Goal: Task Accomplishment & Management: Use online tool/utility

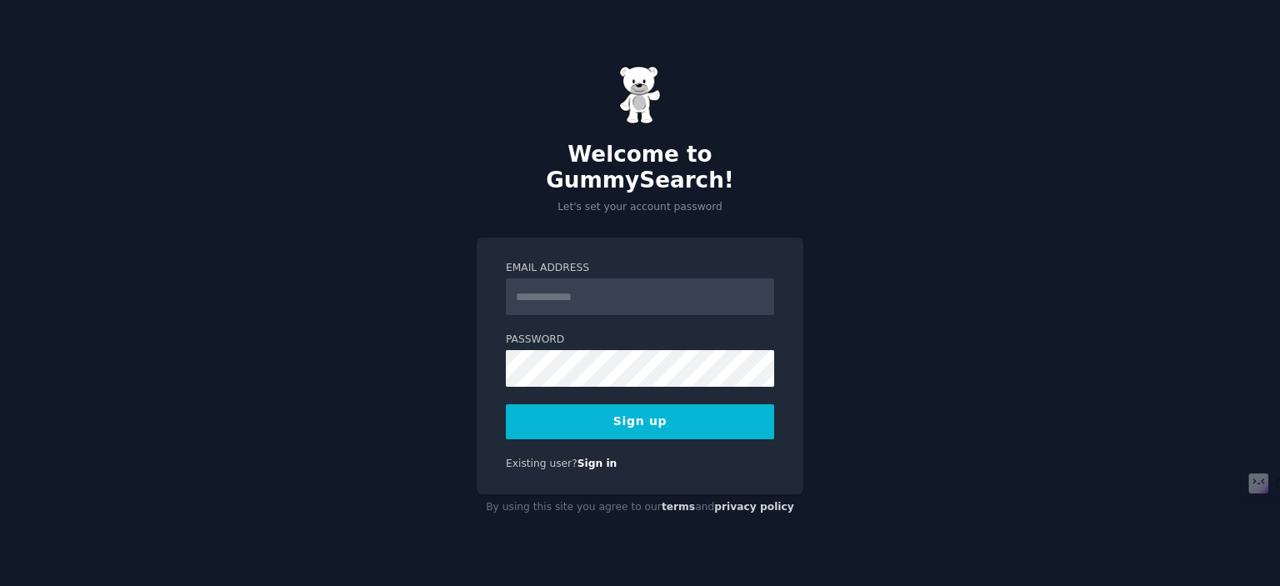
click at [602, 302] on form "Email Address Password 8 or more characters Alphanumeric characters No common p…" at bounding box center [640, 350] width 268 height 178
click at [593, 284] on input "Email Address" at bounding box center [640, 296] width 268 height 37
paste input "**********"
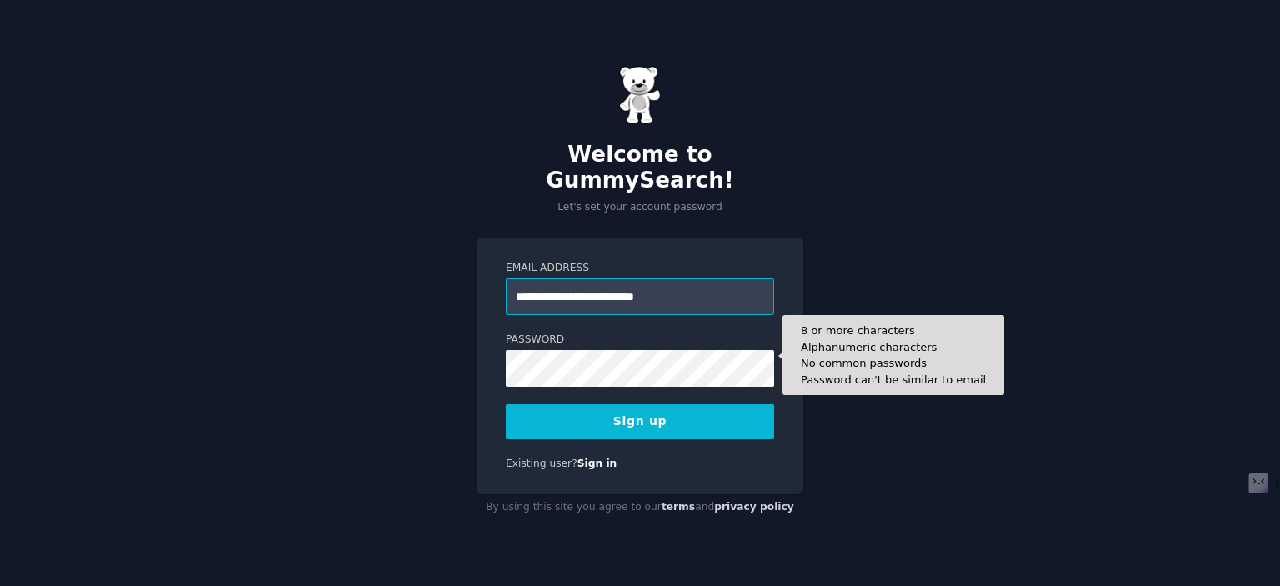
type input "**********"
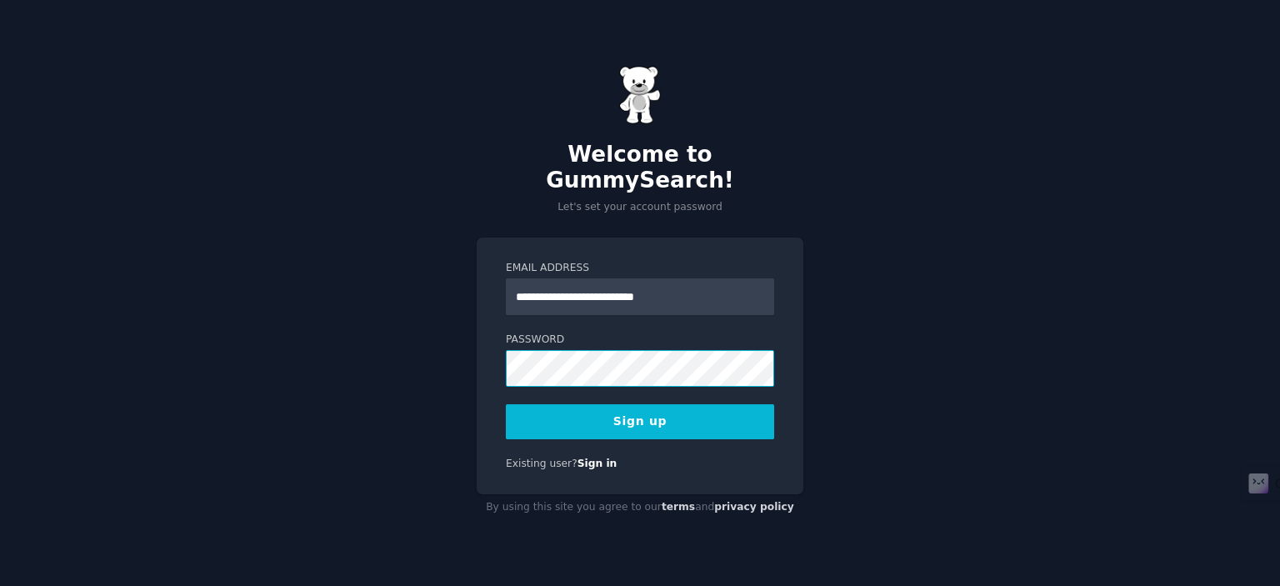
click at [506, 404] on button "Sign up" at bounding box center [640, 421] width 268 height 35
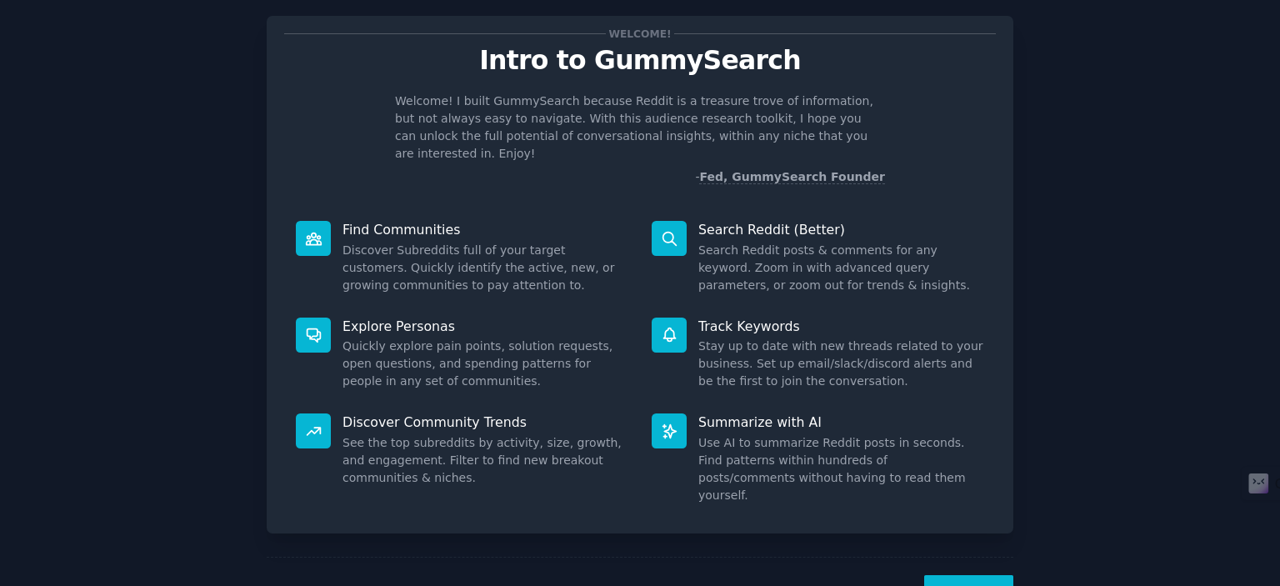
scroll to position [66, 0]
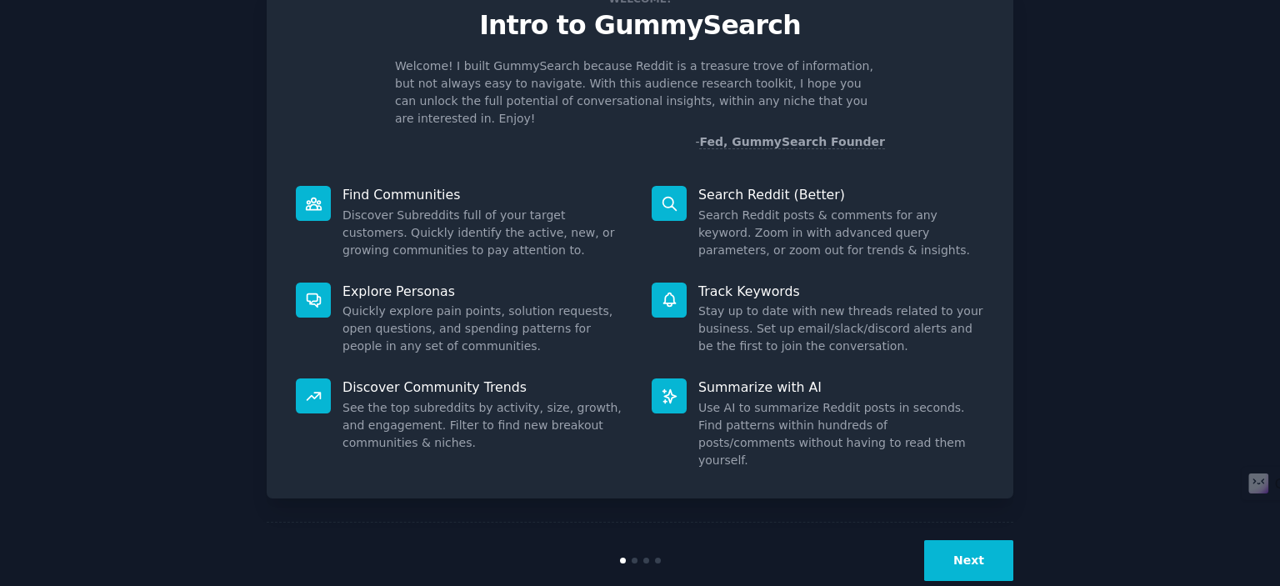
click at [969, 540] on button "Next" at bounding box center [968, 560] width 89 height 41
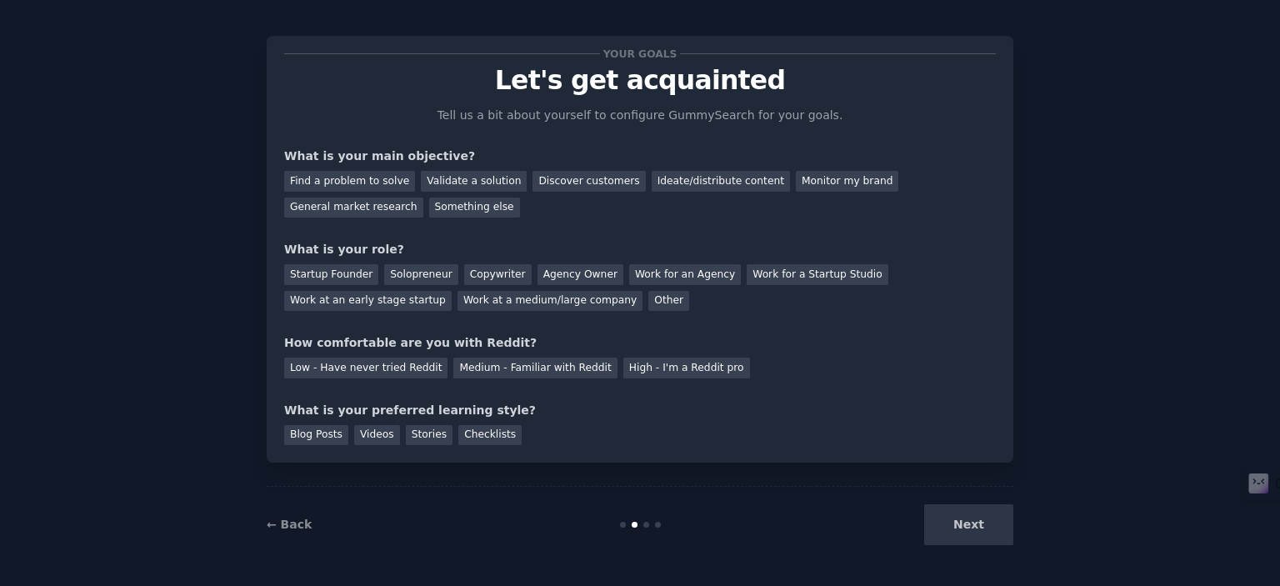
scroll to position [10, 0]
click at [376, 179] on div "Find a problem to solve" at bounding box center [349, 182] width 131 height 21
click at [598, 178] on div "Discover customers" at bounding box center [589, 182] width 113 height 21
click at [372, 192] on div "Find a problem to solve Validate a solution Discover customers Ideate/distribut…" at bounding box center [640, 192] width 712 height 53
click at [373, 183] on div "Find a problem to solve" at bounding box center [349, 182] width 131 height 21
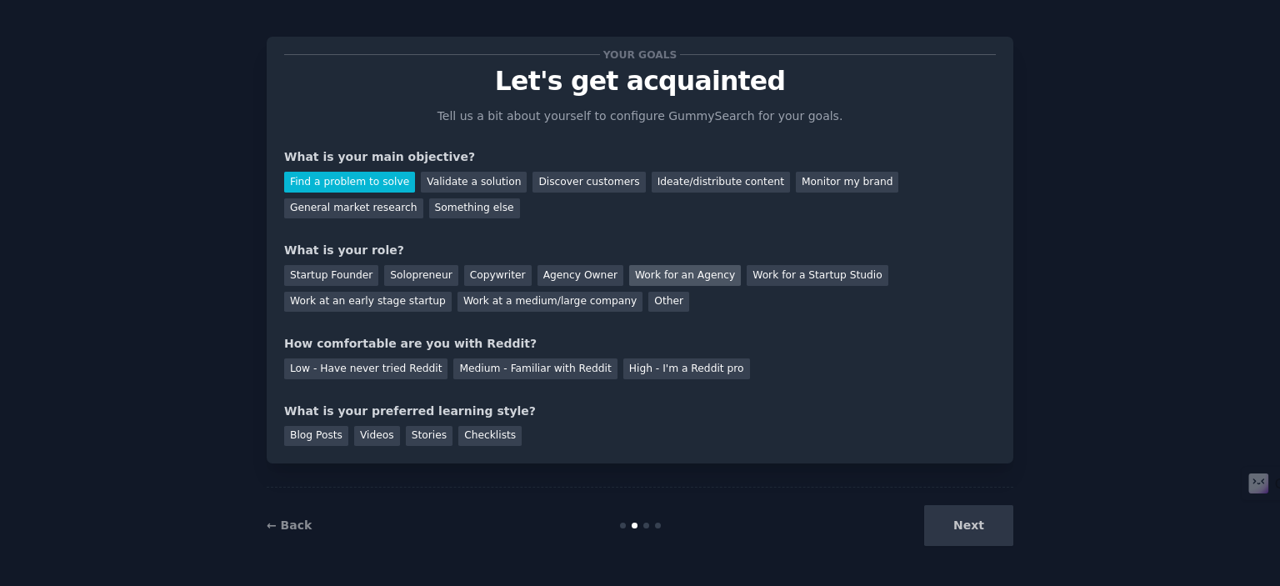
click at [629, 273] on div "Work for an Agency" at bounding box center [685, 275] width 112 height 21
click at [553, 273] on div "Agency Owner" at bounding box center [581, 275] width 86 height 21
click at [452, 292] on div "Work at an early stage startup" at bounding box center [368, 302] width 168 height 21
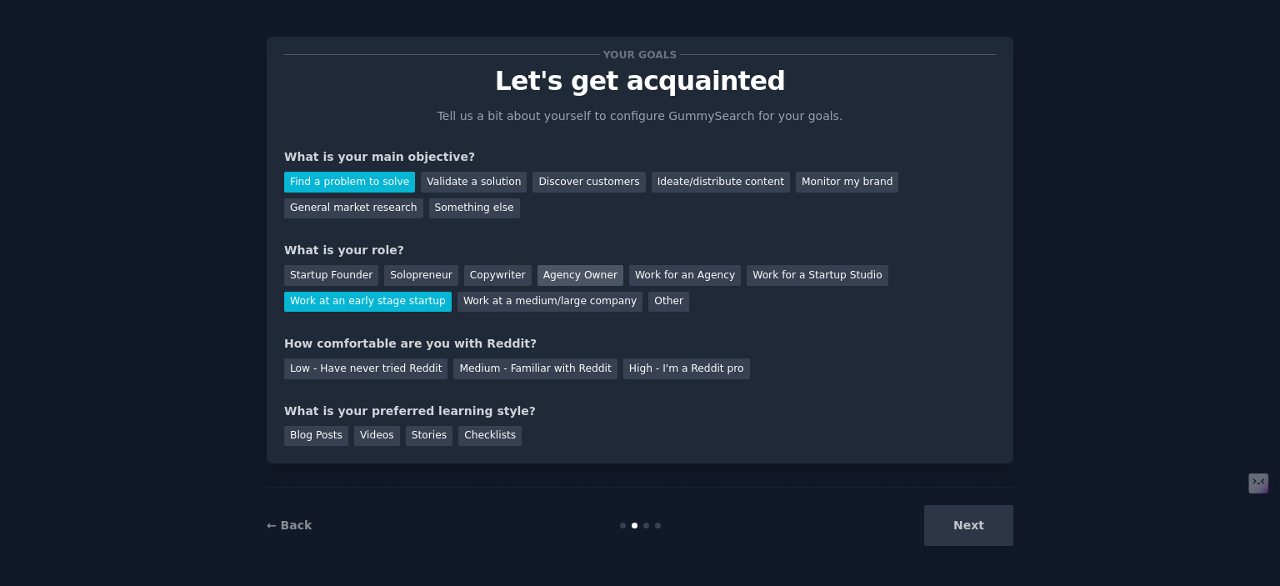
click at [547, 268] on div "Agency Owner" at bounding box center [581, 275] width 86 height 21
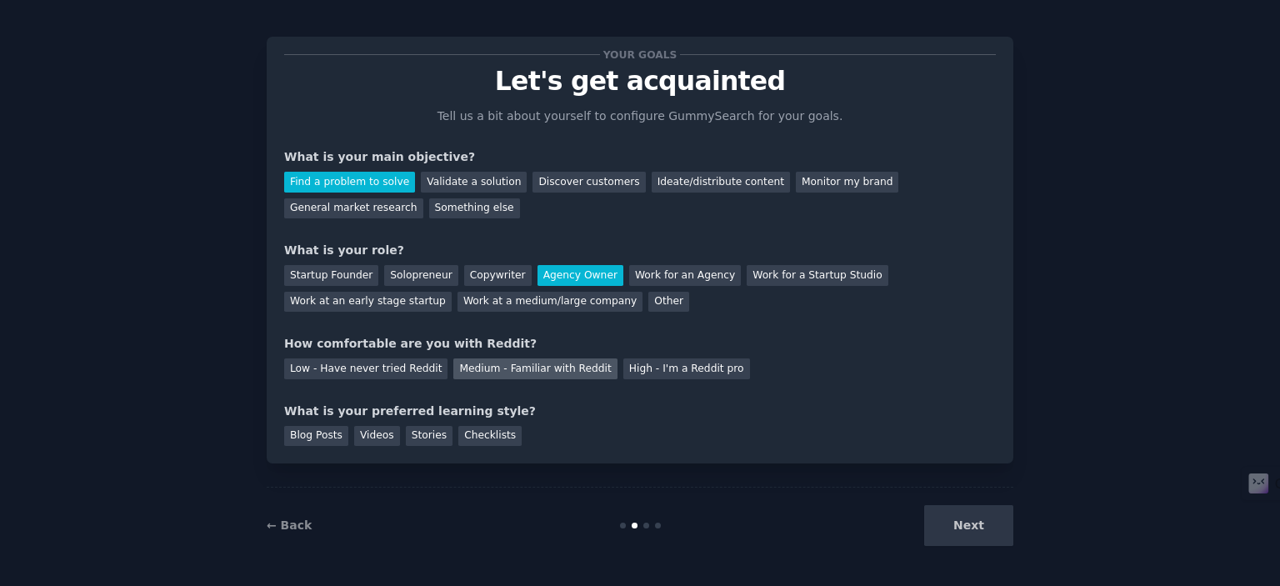
click at [478, 368] on div "Medium - Familiar with Reddit" at bounding box center [534, 368] width 163 height 21
click at [383, 423] on div "Blog Posts Videos Stories Checklists" at bounding box center [640, 433] width 712 height 27
click at [367, 433] on div "Videos" at bounding box center [377, 436] width 46 height 21
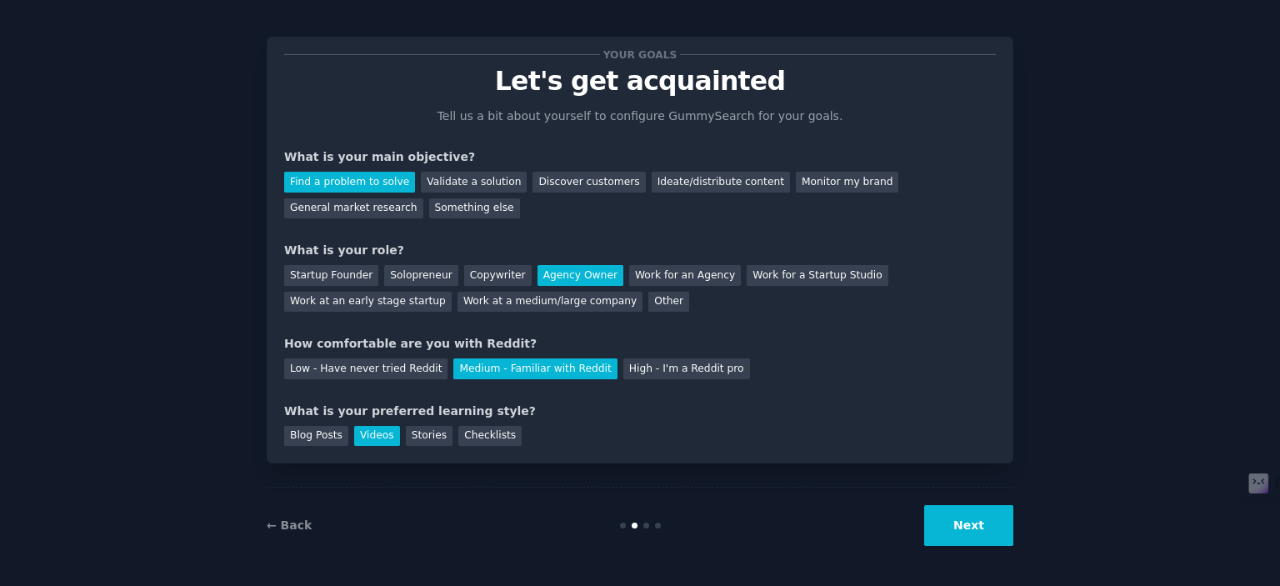
click at [1015, 522] on div "Your goals Let's get acquainted Tell us a bit about yourself to configure Gummy…" at bounding box center [640, 288] width 1234 height 550
click at [947, 519] on button "Next" at bounding box center [968, 525] width 89 height 41
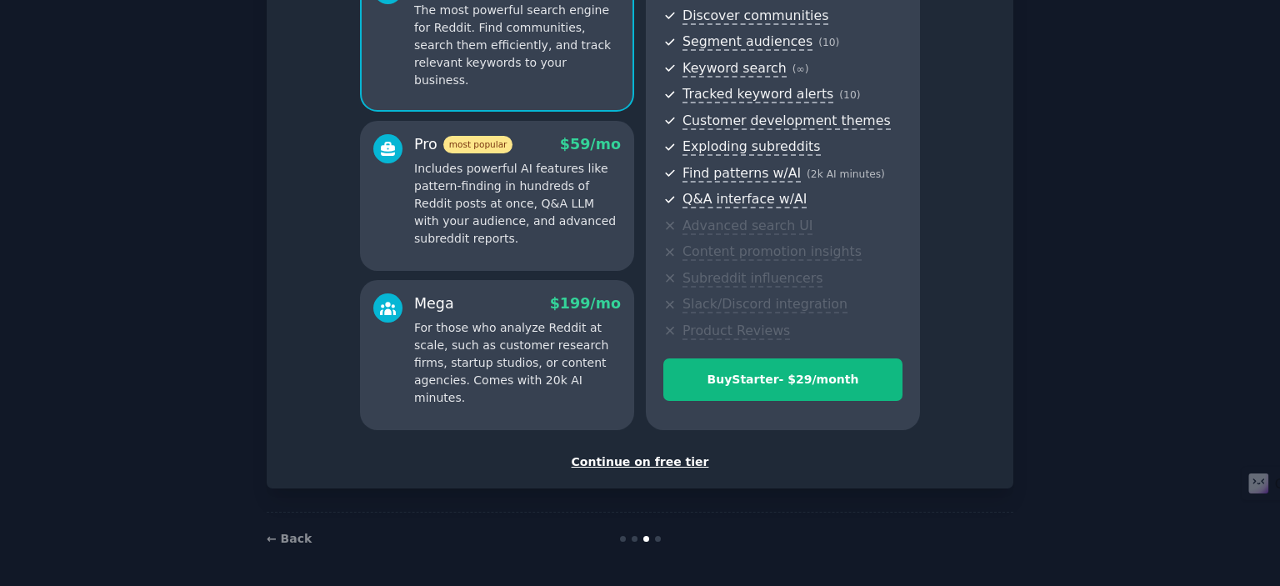
scroll to position [189, 0]
click at [644, 464] on div "Continue on free tier" at bounding box center [640, 461] width 712 height 18
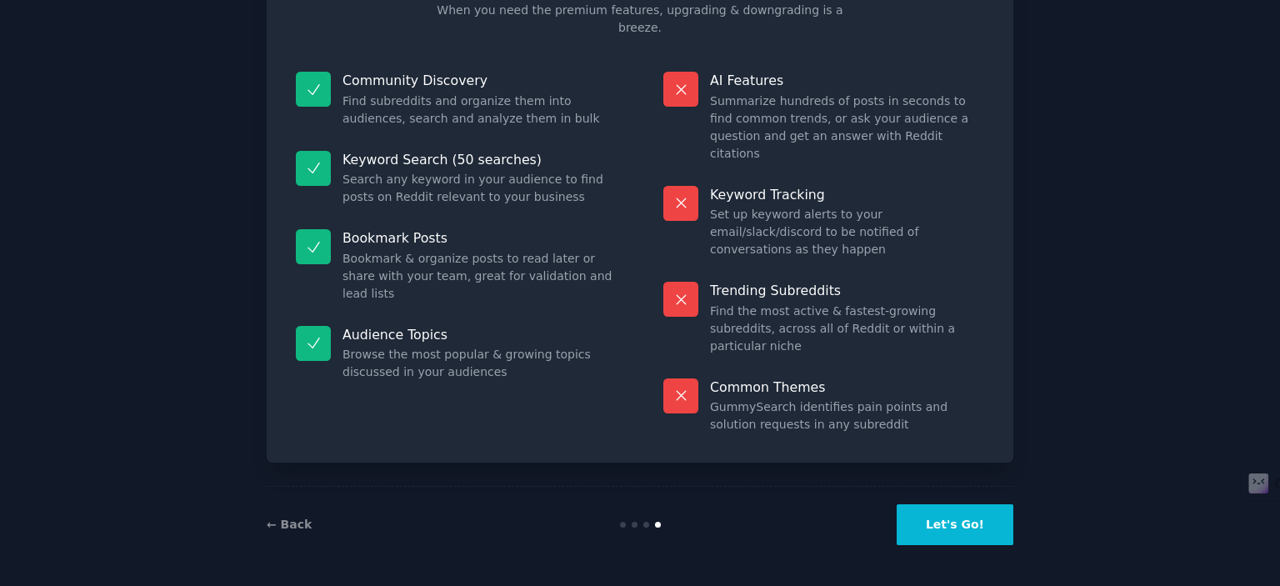
scroll to position [63, 0]
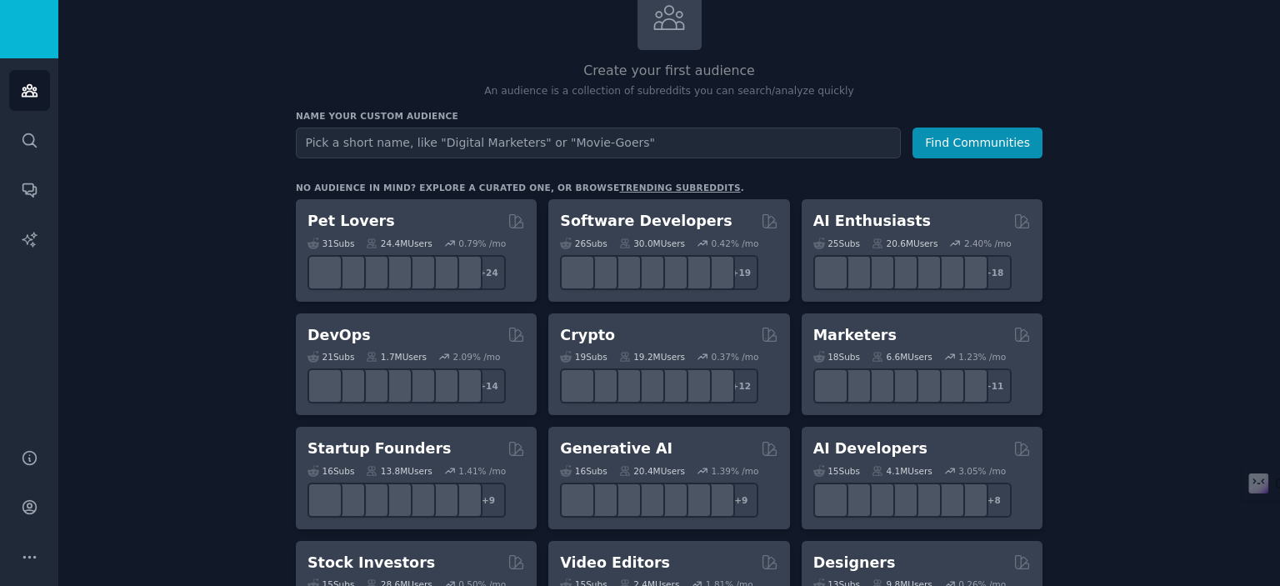
scroll to position [123, 0]
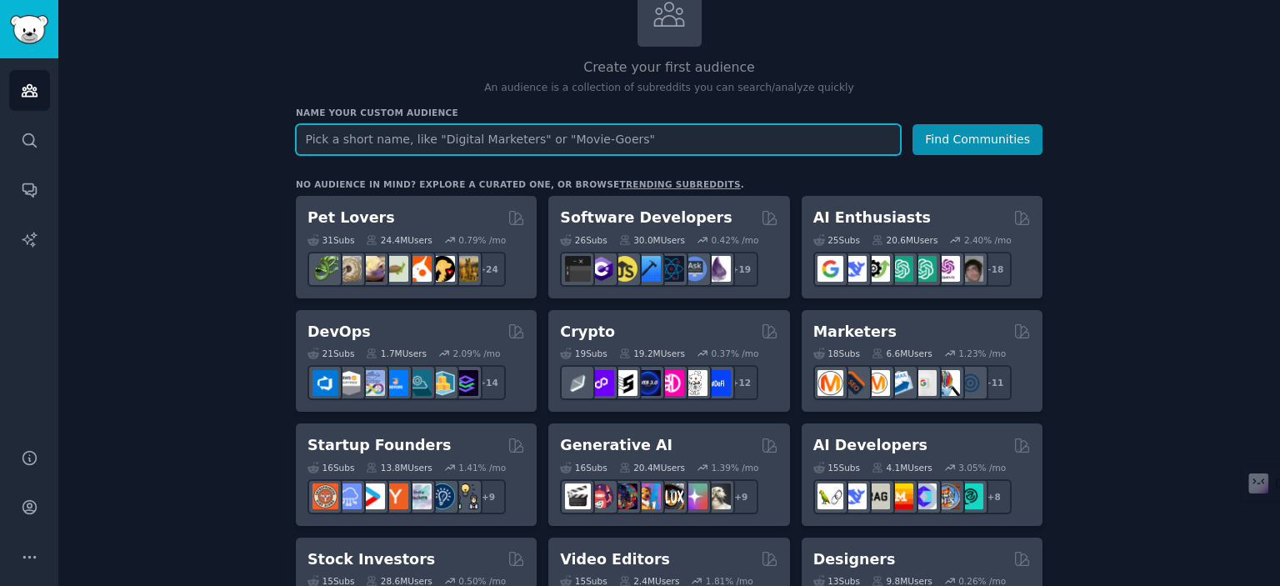
drag, startPoint x: 840, startPoint y: 231, endPoint x: 845, endPoint y: 151, distance: 80.2
click at [845, 151] on input "text" at bounding box center [598, 139] width 605 height 31
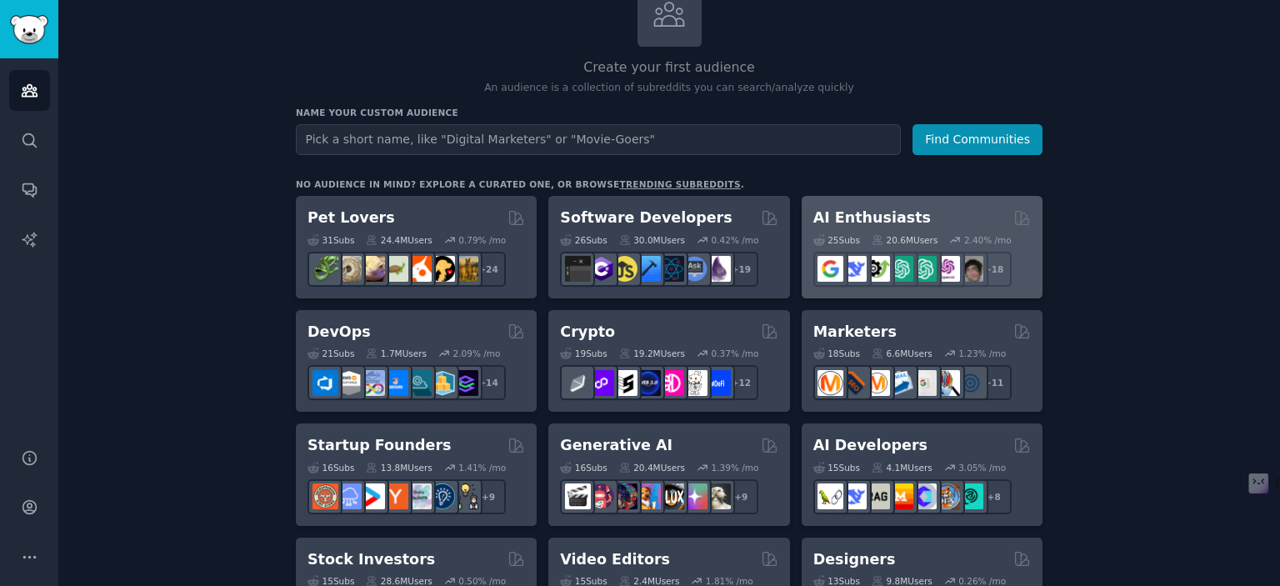
click at [861, 230] on div "25 Sub s 20.6M Users 2.40 % /mo r/GoogleGeminiAI + 18" at bounding box center [922, 257] width 218 height 58
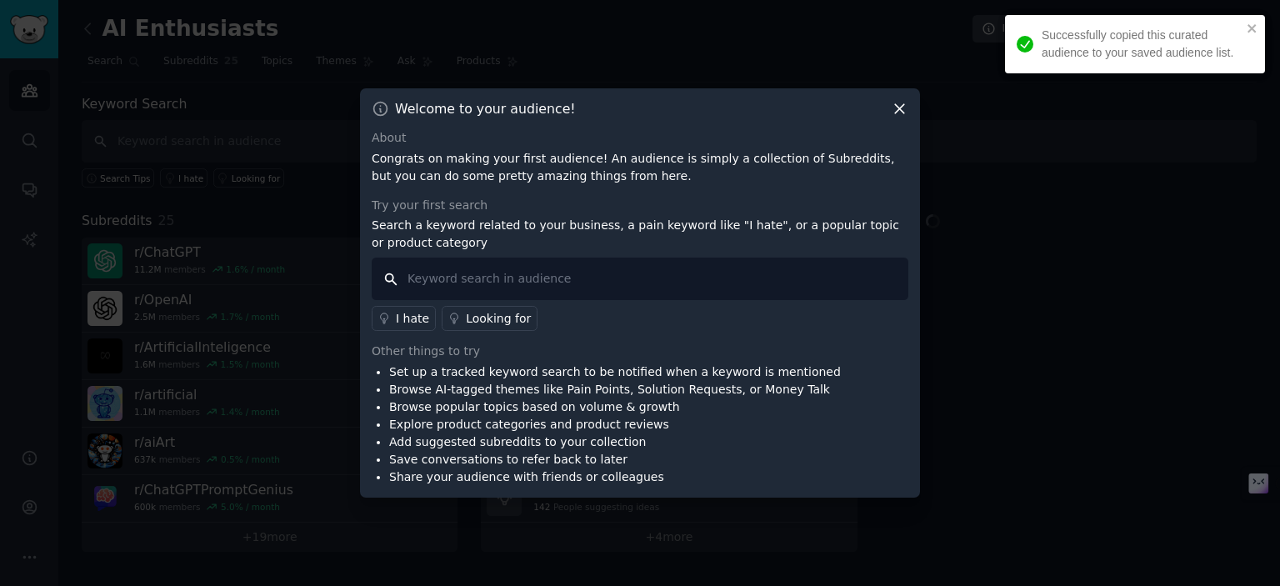
click at [451, 278] on input "text" at bounding box center [640, 279] width 537 height 43
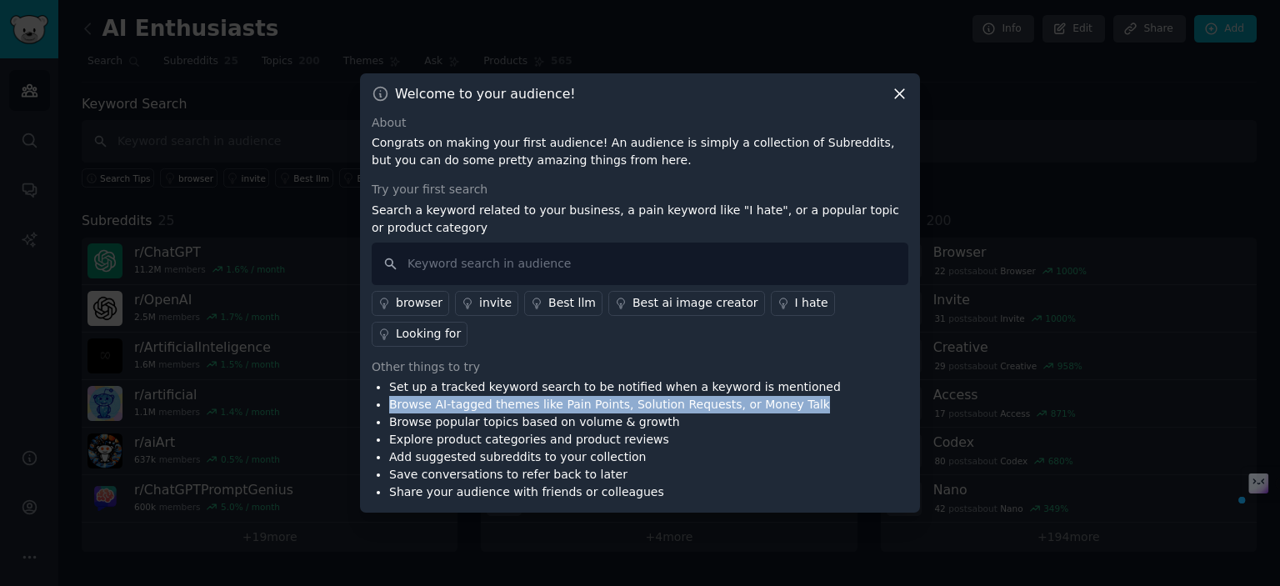
drag, startPoint x: 385, startPoint y: 384, endPoint x: 797, endPoint y: 393, distance: 411.8
click at [797, 393] on div "Set up a tracked keyword search to be notified when a keyword is mentioned Brow…" at bounding box center [640, 439] width 537 height 123
copy li "Browse AI-tagged themes like Pain Points, Solution Requests, or Money Talk"
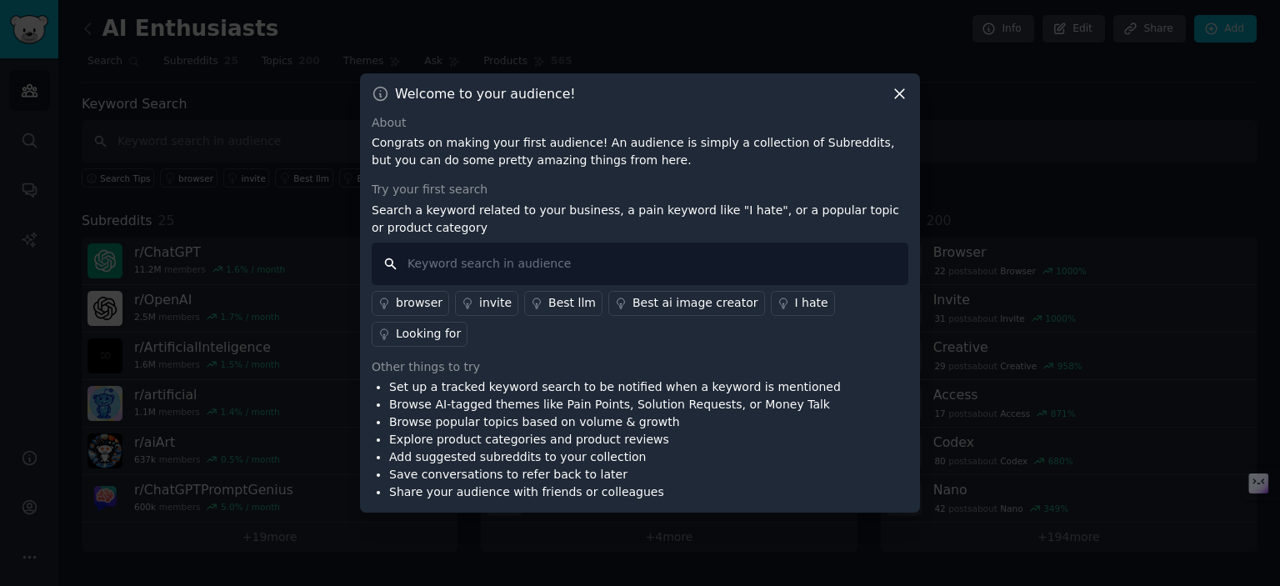
click at [520, 285] on input "text" at bounding box center [640, 264] width 537 height 43
paste input "Browse AI-tagged themes like Pain Points, Solution Requests, or Money Talk"
type input "Browse AI-tagged themes like Pain Points, Solution Requests, or Money Talk"
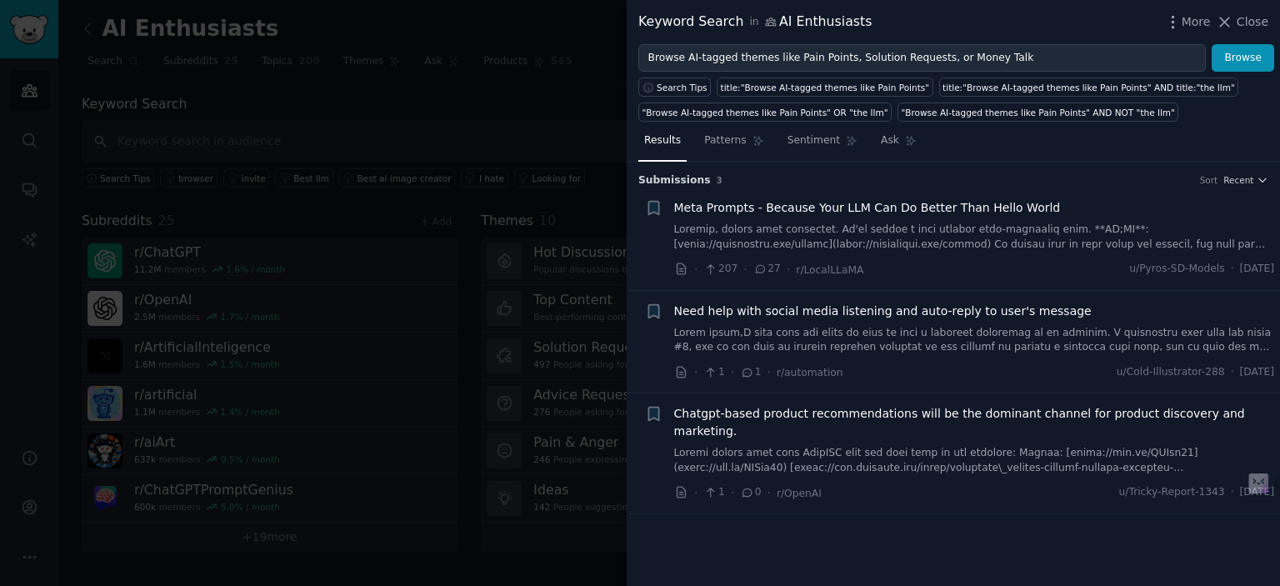
click at [520, 288] on div at bounding box center [640, 293] width 1280 height 586
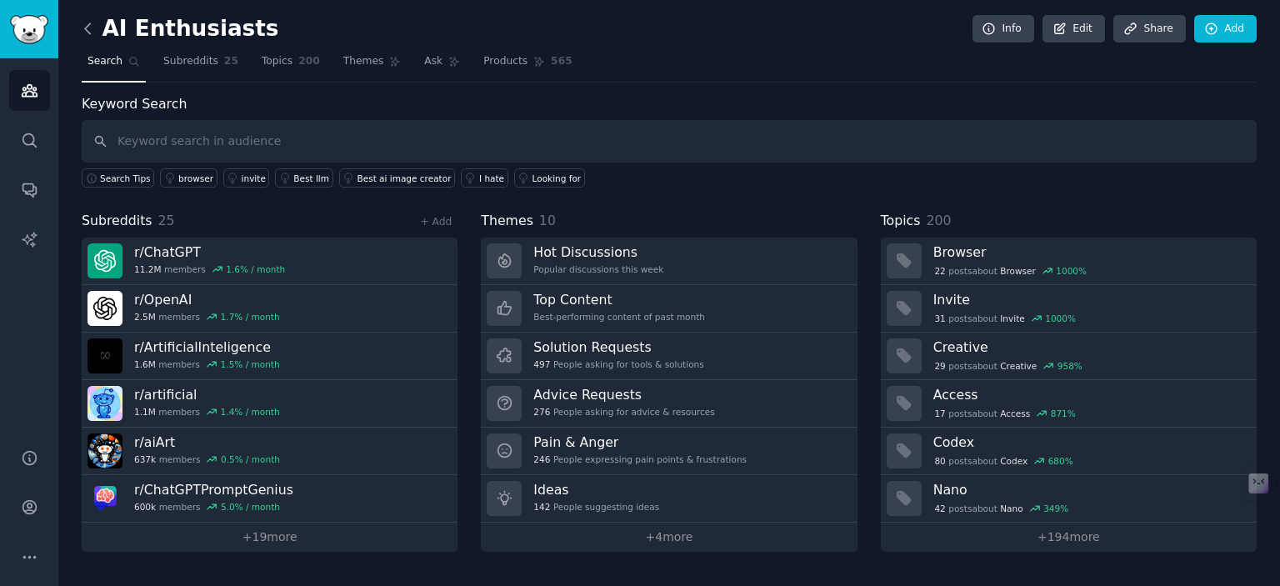
click at [84, 24] on icon at bounding box center [88, 29] width 18 height 18
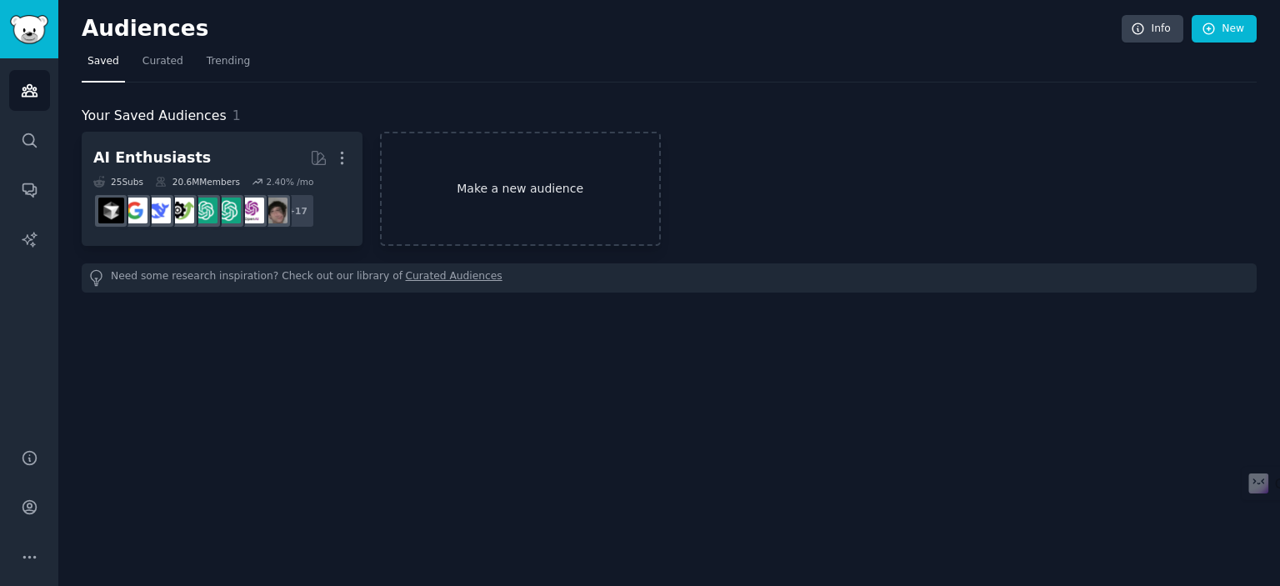
click at [497, 209] on link "Make a new audience" at bounding box center [520, 189] width 281 height 114
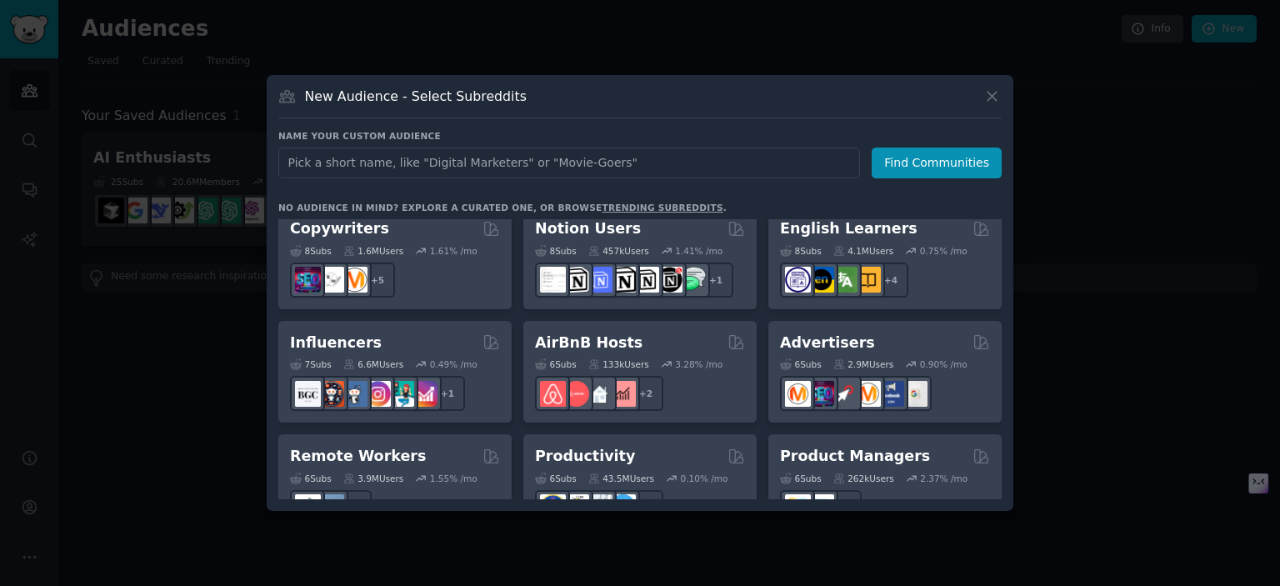
scroll to position [1300, 0]
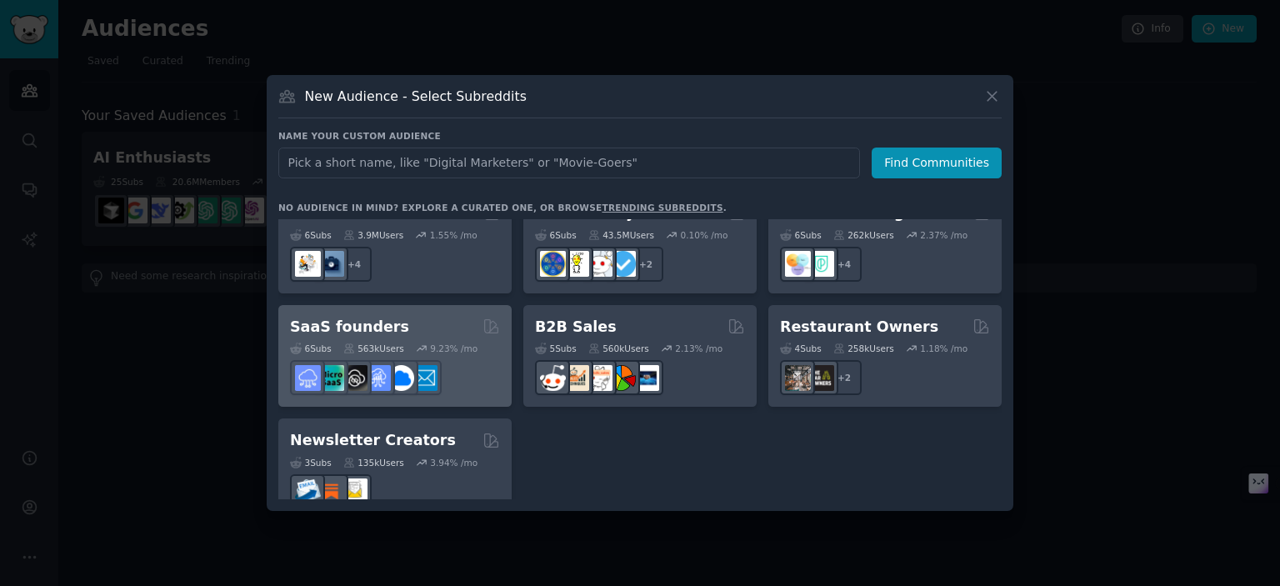
click at [410, 337] on div "6 Sub s 563k Users 9.23 % /mo r/B2BSaaS" at bounding box center [395, 366] width 210 height 58
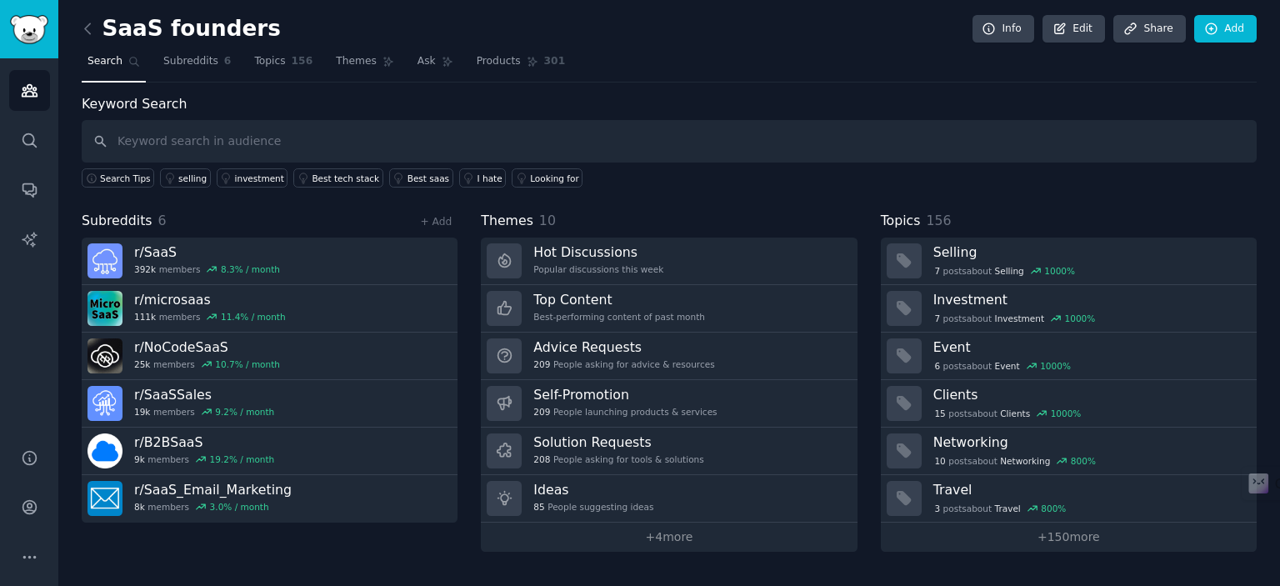
click at [123, 75] on link "Search" at bounding box center [114, 65] width 64 height 34
click at [190, 70] on link "Subreddits 6" at bounding box center [197, 65] width 79 height 34
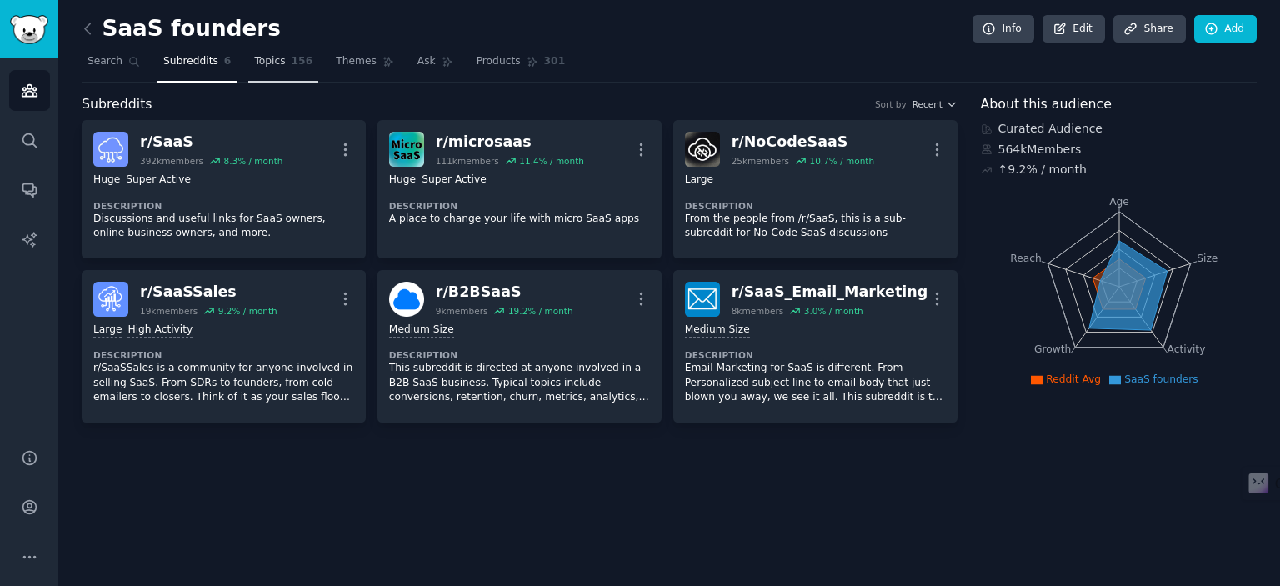
click at [292, 66] on span "156" at bounding box center [303, 61] width 22 height 15
click at [336, 66] on span "Themes" at bounding box center [356, 61] width 41 height 15
click at [292, 66] on span "156" at bounding box center [303, 61] width 22 height 15
click at [336, 63] on span "Themes" at bounding box center [356, 61] width 41 height 15
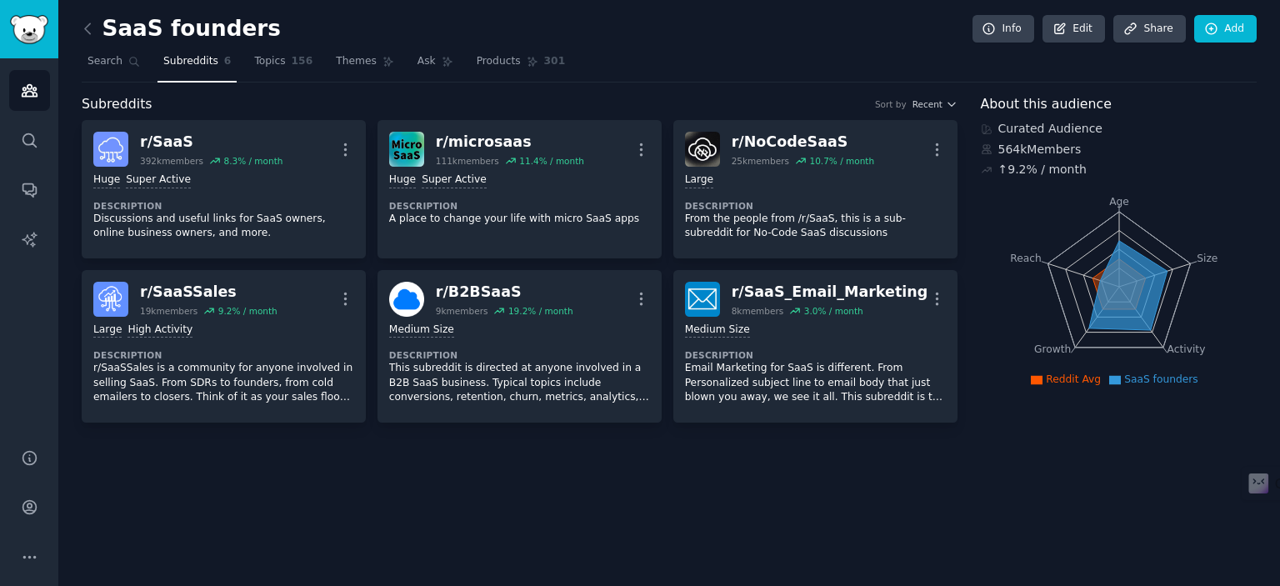
click at [336, 63] on span "Themes" at bounding box center [356, 61] width 41 height 15
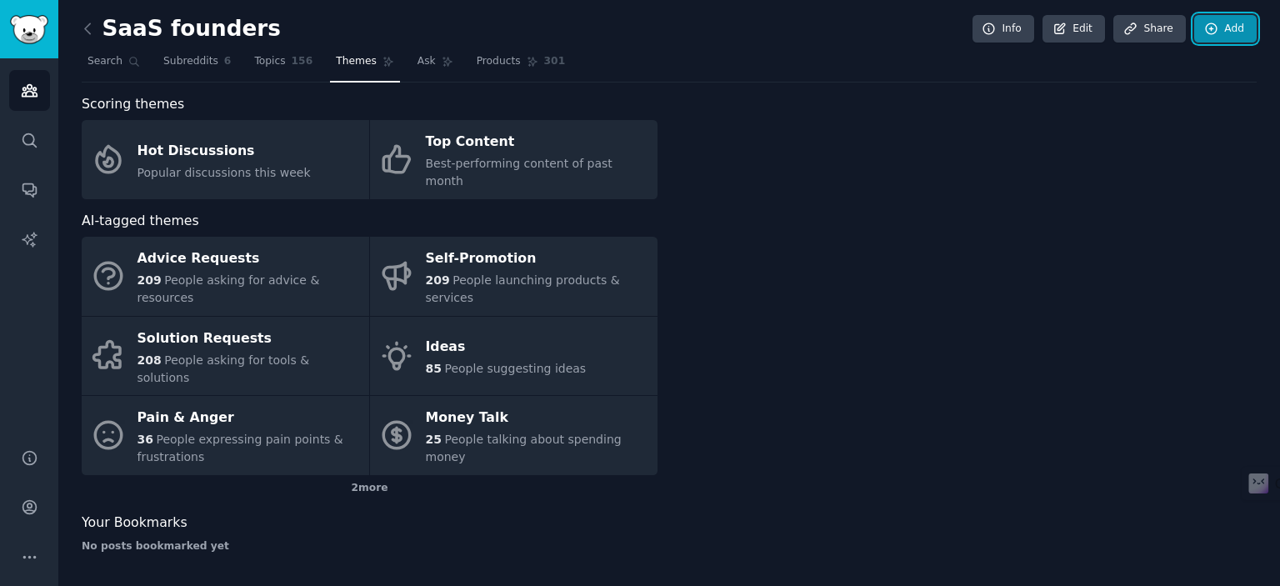
click at [1217, 26] on icon at bounding box center [1211, 28] width 11 height 11
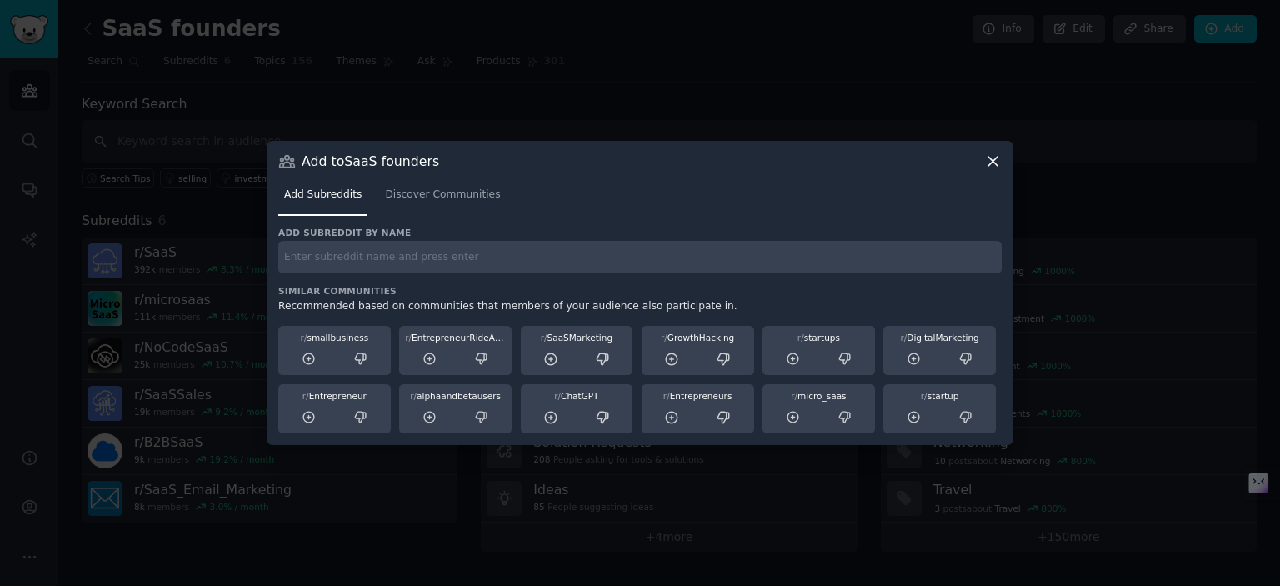
click at [600, 82] on div at bounding box center [640, 293] width 1280 height 586
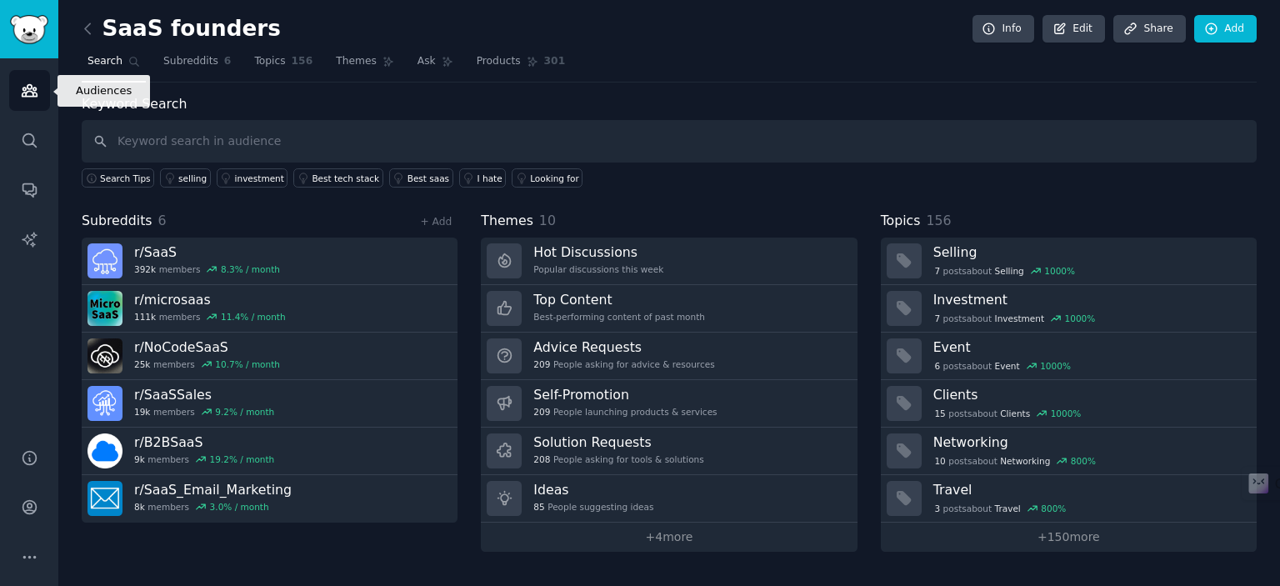
click at [24, 70] on link "Audiences" at bounding box center [29, 90] width 41 height 41
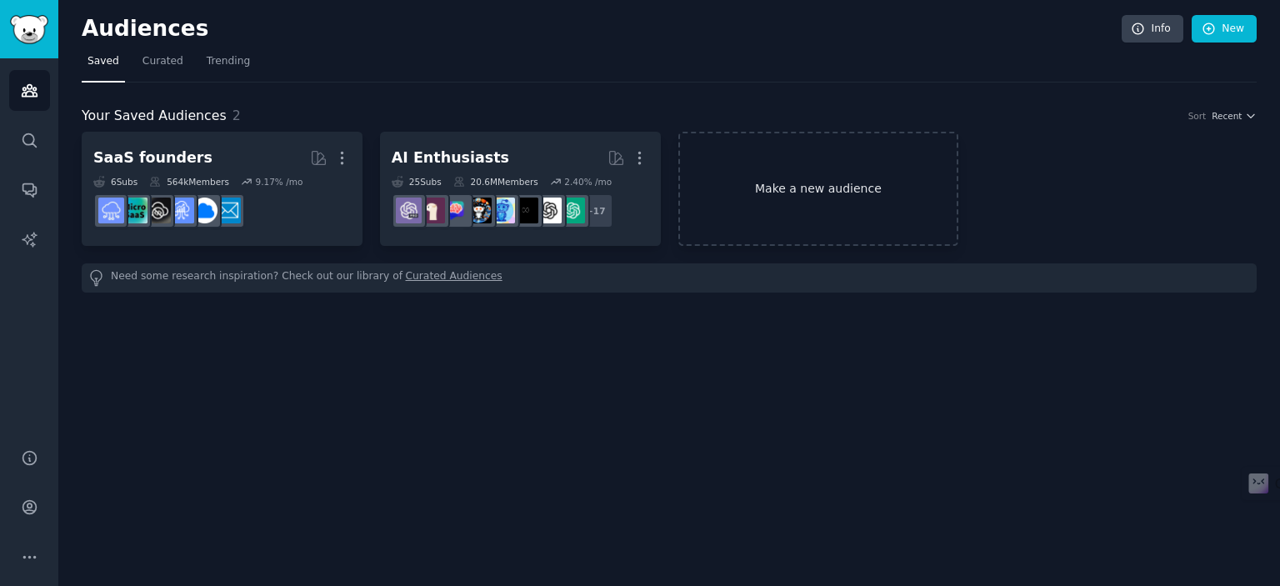
click at [838, 171] on link "Make a new audience" at bounding box center [818, 189] width 281 height 114
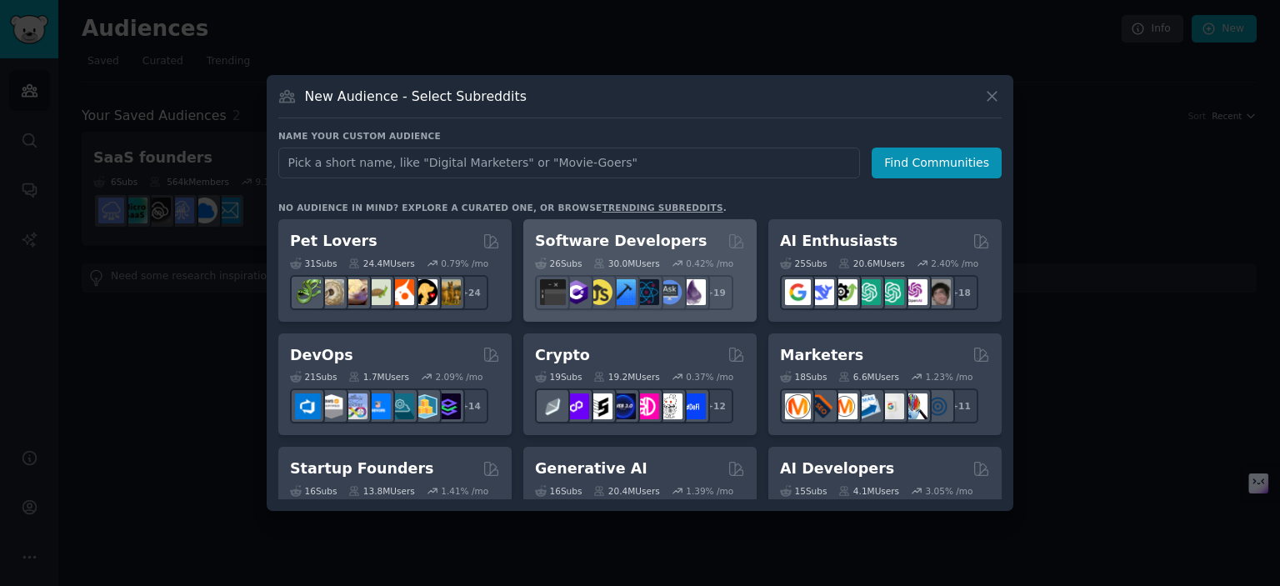
click at [696, 263] on div "0.42 % /mo" at bounding box center [710, 264] width 48 height 12
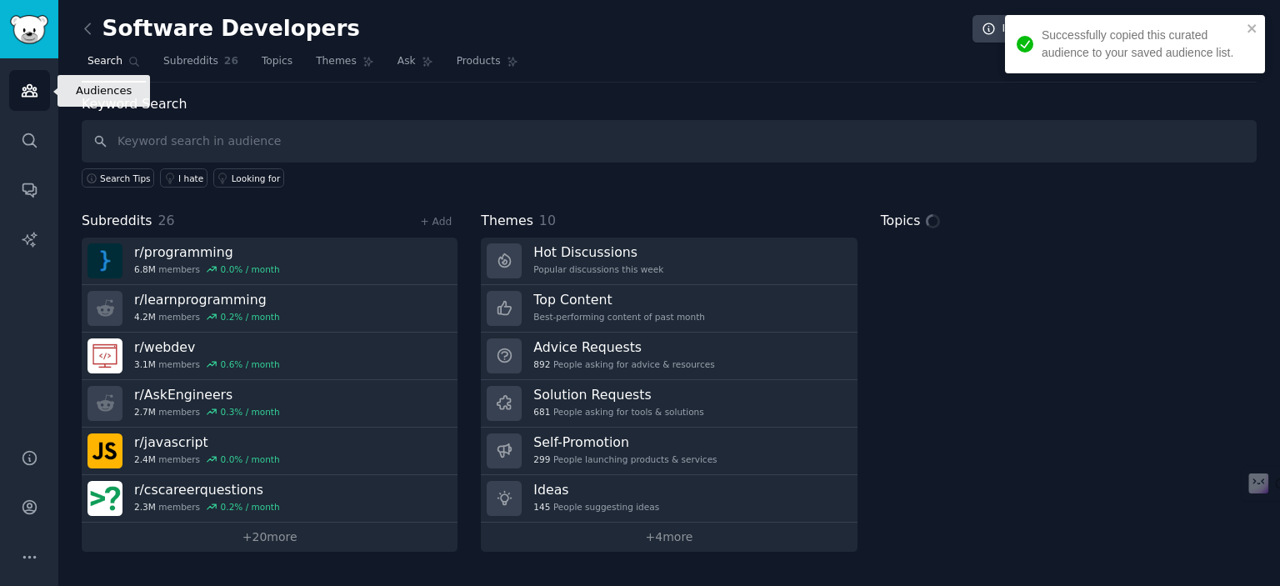
click at [13, 90] on link "Audiences" at bounding box center [29, 90] width 41 height 41
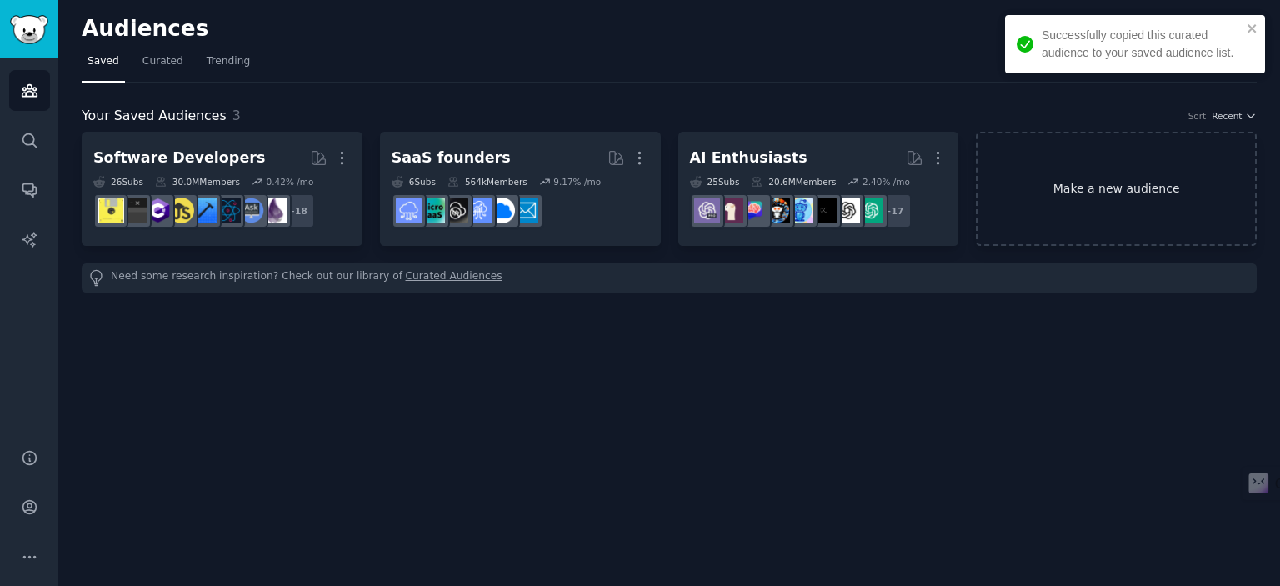
click at [1038, 187] on link "Make a new audience" at bounding box center [1116, 189] width 281 height 114
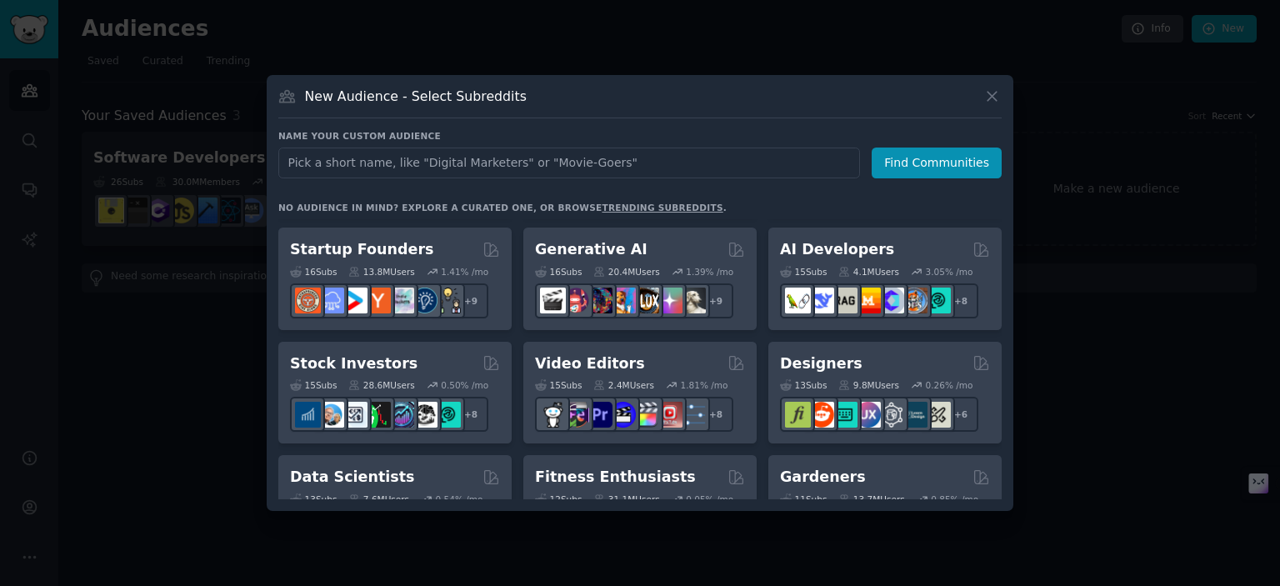
scroll to position [220, 0]
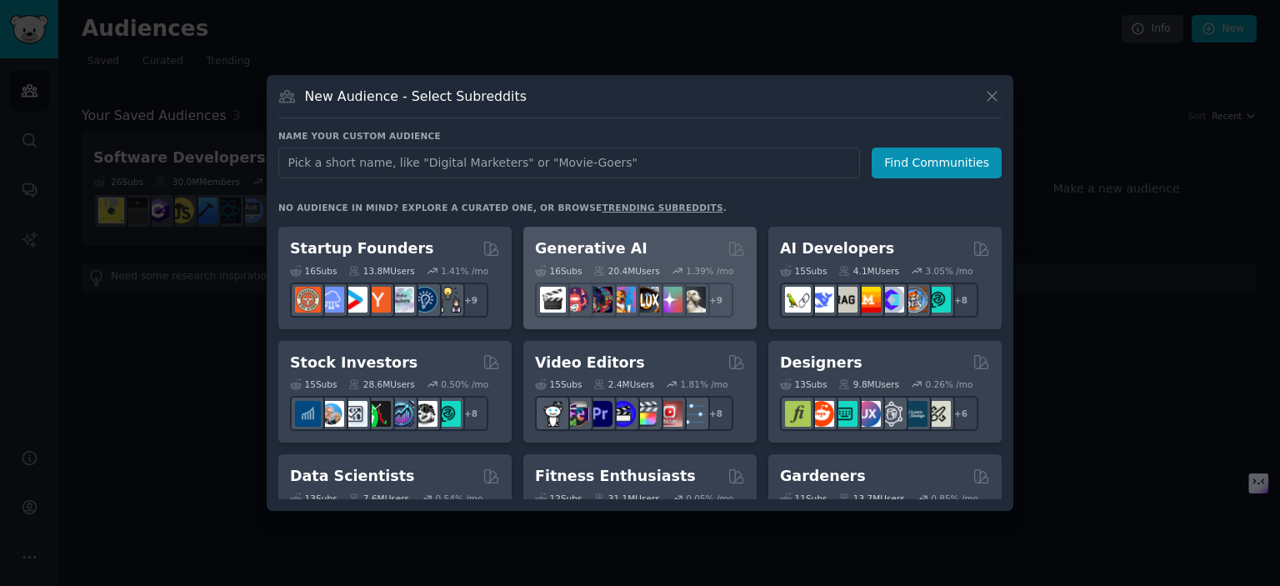
click at [593, 240] on h2 "Generative AI" at bounding box center [591, 248] width 113 height 21
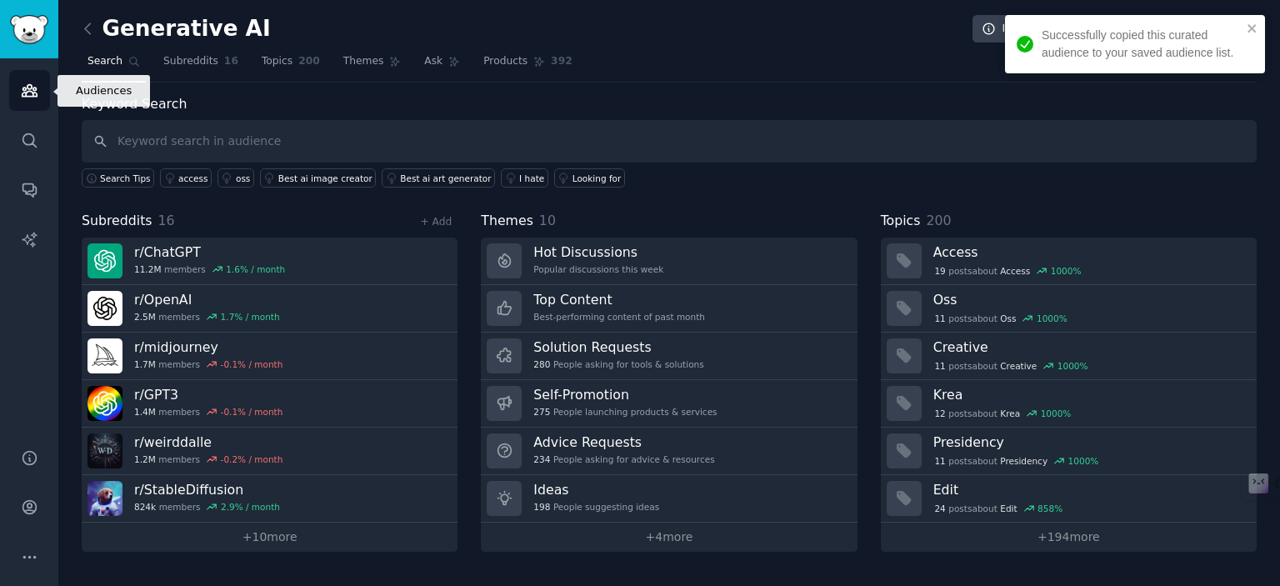
click at [34, 86] on icon "Sidebar" at bounding box center [30, 91] width 18 height 18
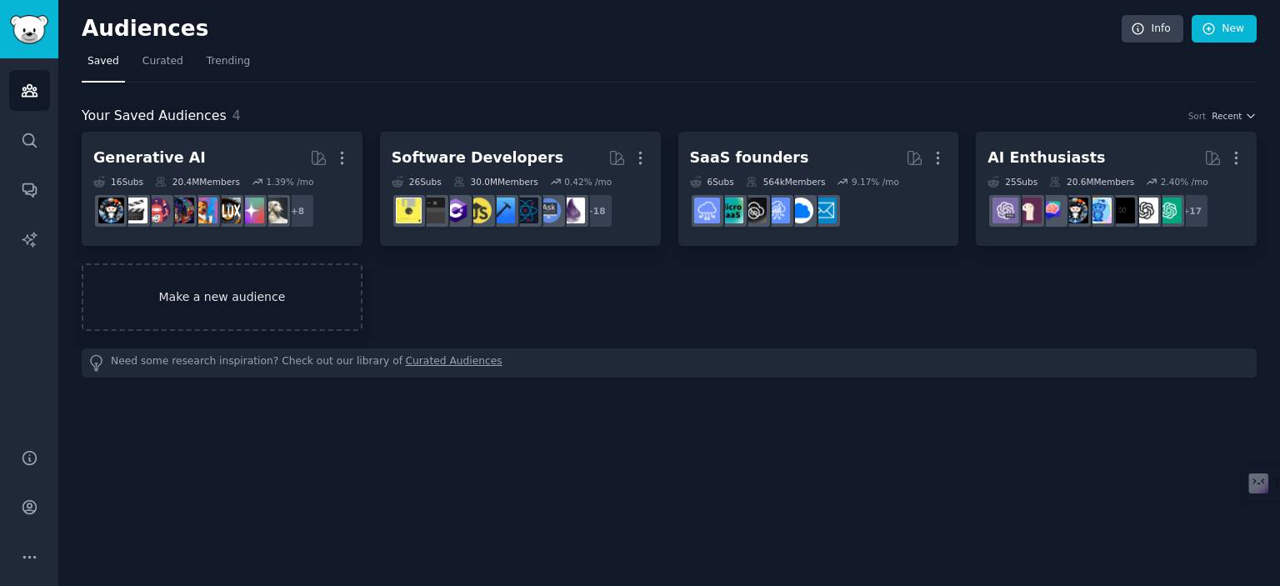
click at [263, 308] on link "Make a new audience" at bounding box center [222, 297] width 281 height 68
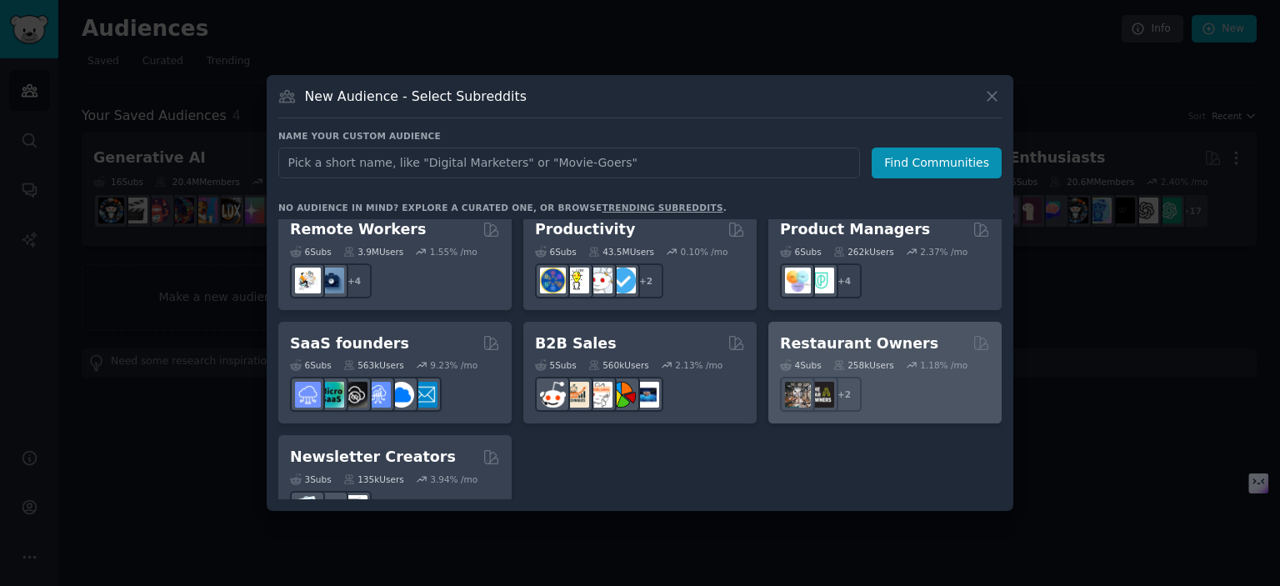
scroll to position [1283, 0]
click at [831, 334] on h2 "Restaurant Owners" at bounding box center [859, 344] width 158 height 21
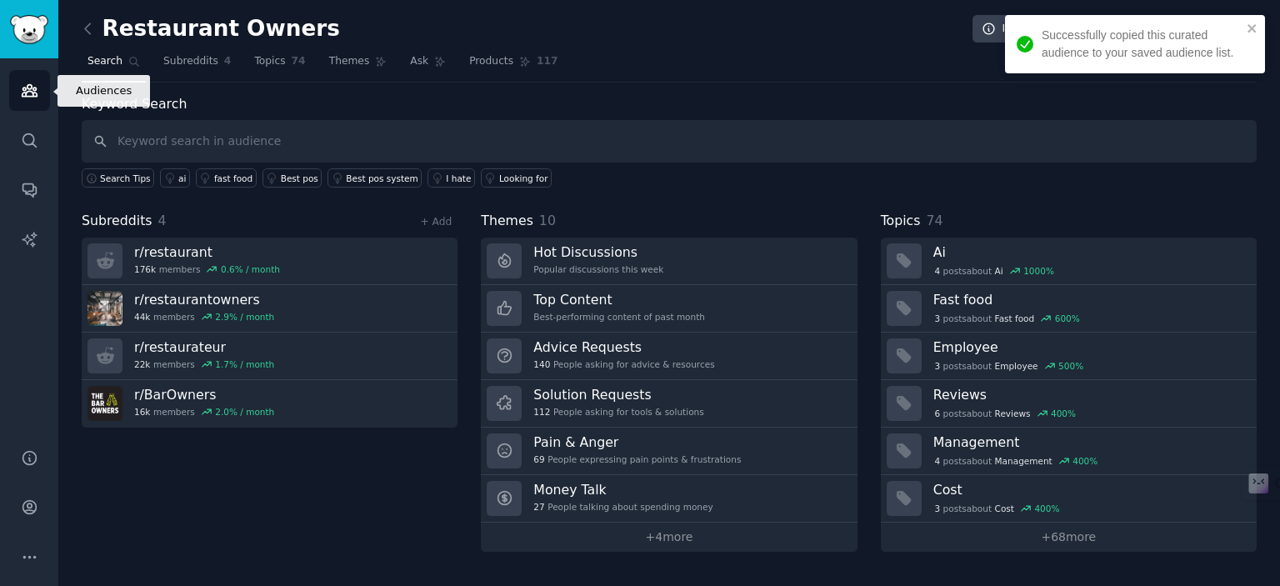
click at [36, 91] on icon "Sidebar" at bounding box center [30, 91] width 18 height 18
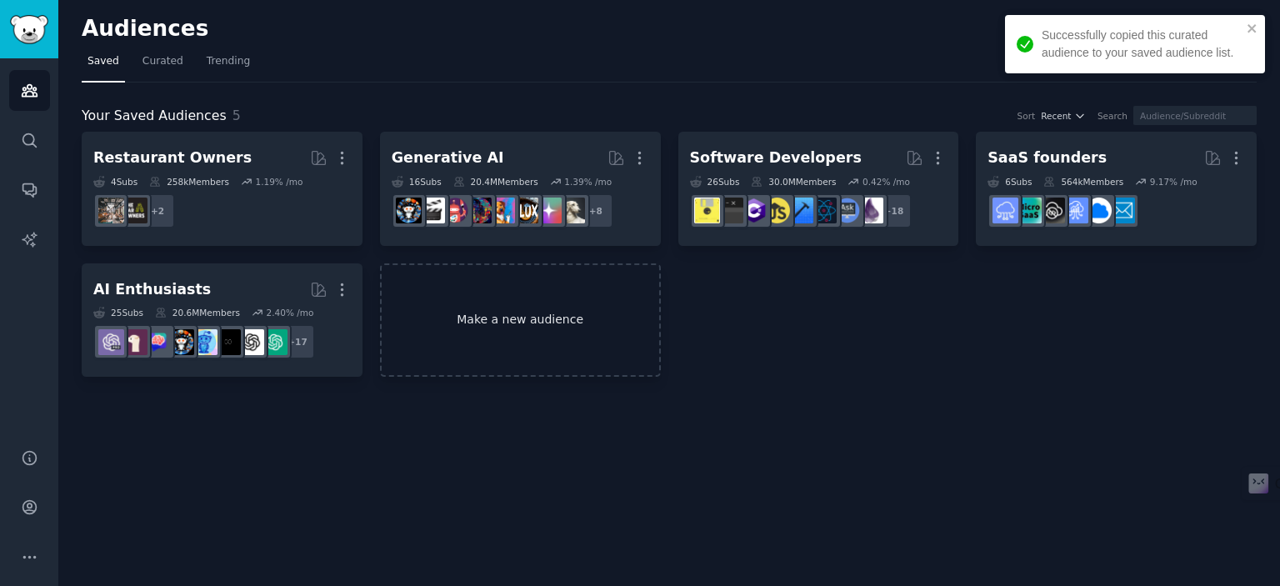
click at [515, 318] on link "Make a new audience" at bounding box center [520, 320] width 281 height 114
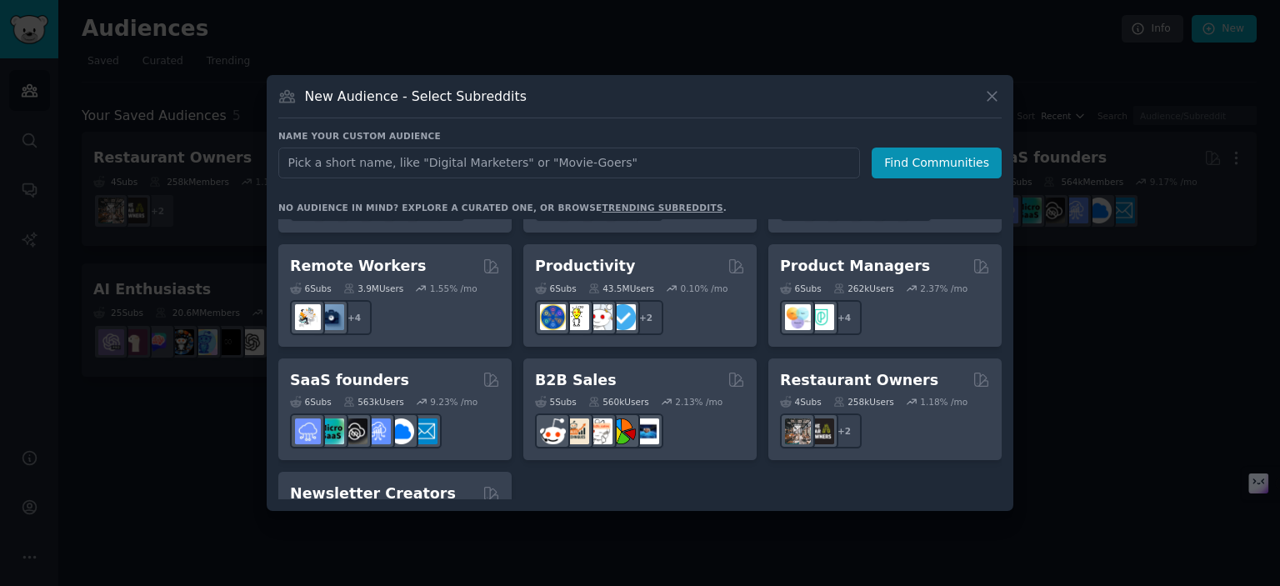
scroll to position [1220, 0]
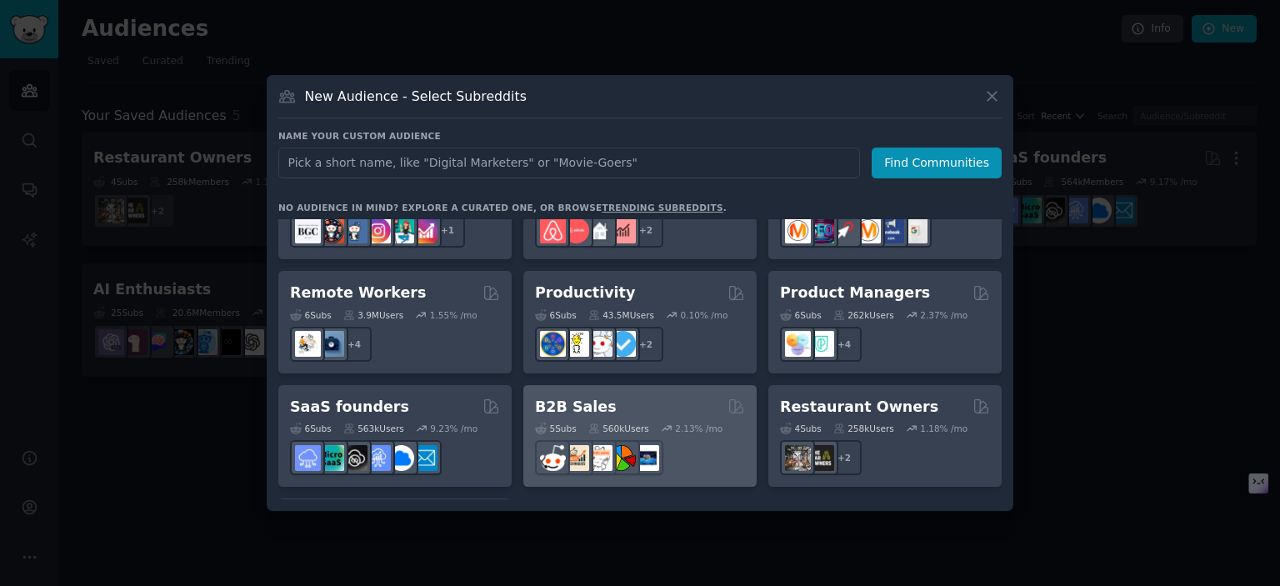
click at [618, 418] on div "5 Sub s 560k Users 2.13 % /mo" at bounding box center [640, 446] width 210 height 58
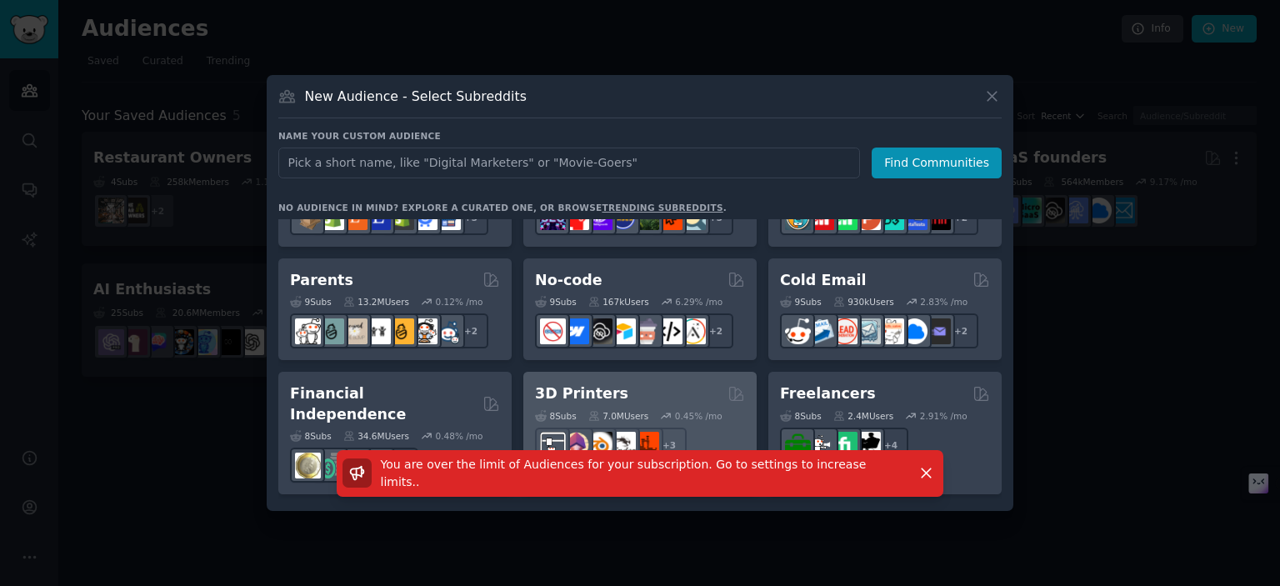
scroll to position [757, 0]
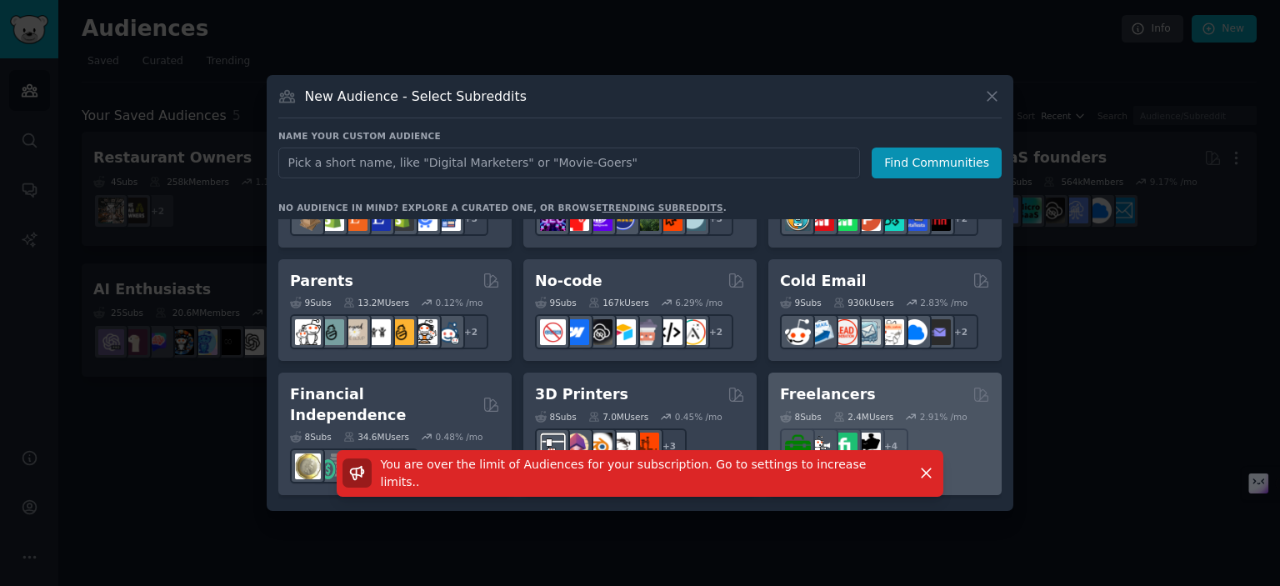
click at [888, 423] on div "8 Sub s 2.4M Users 2.91 % /mo + 4" at bounding box center [885, 434] width 210 height 58
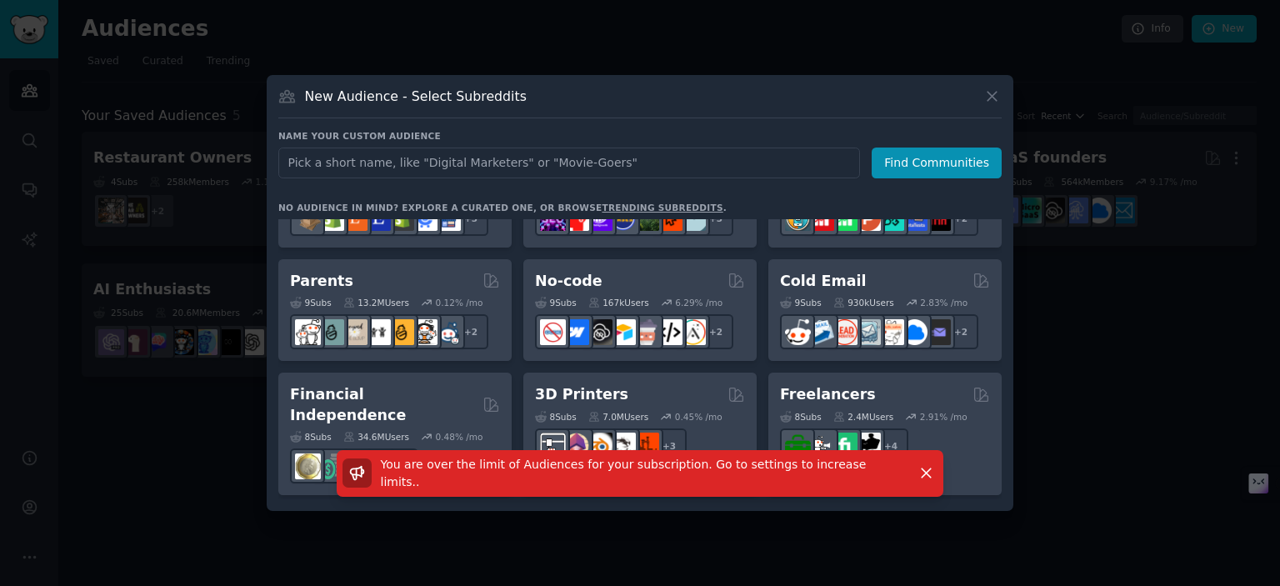
click at [1209, 320] on div at bounding box center [640, 293] width 1280 height 586
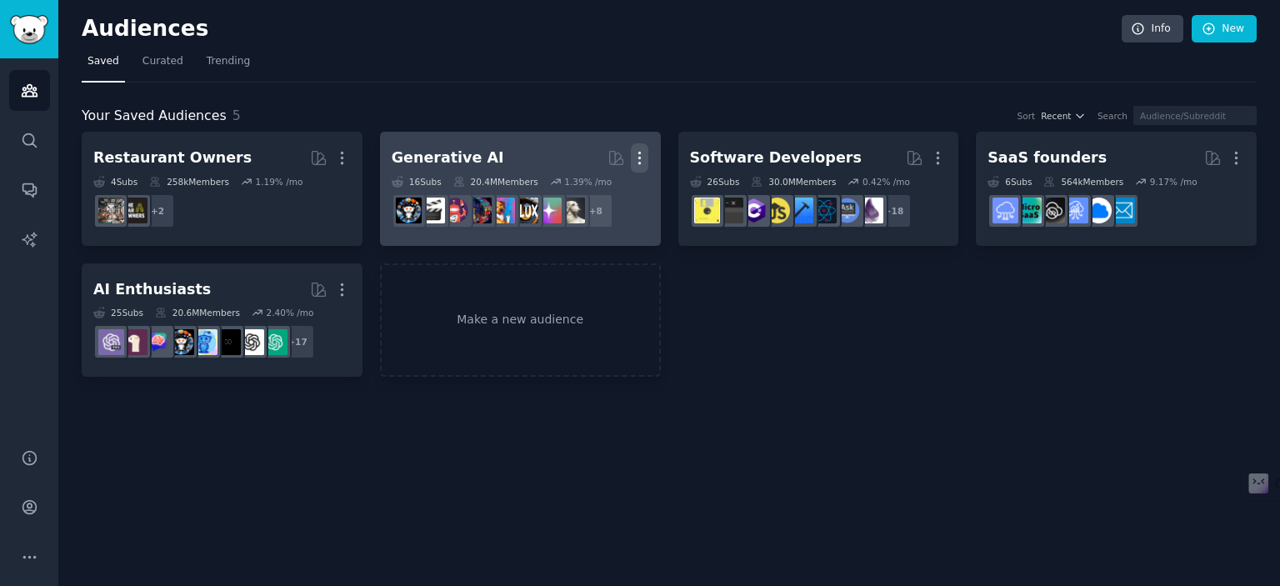
click at [633, 159] on icon "button" at bounding box center [640, 158] width 18 height 18
click at [582, 189] on p "Delete" at bounding box center [594, 193] width 38 height 18
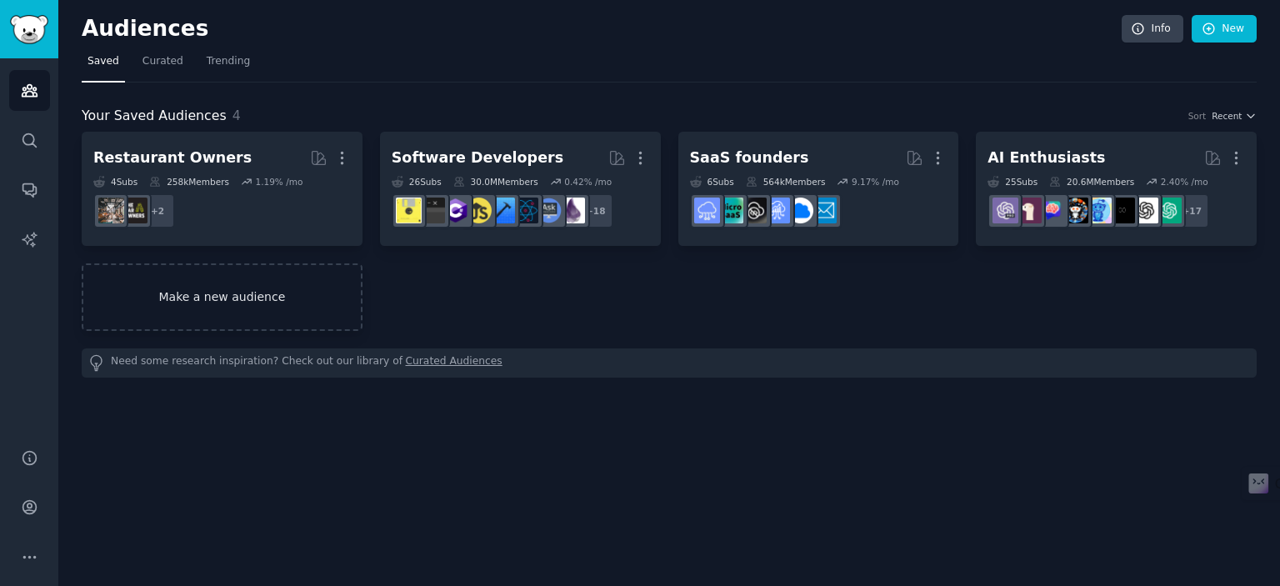
click at [268, 283] on link "Make a new audience" at bounding box center [222, 297] width 281 height 68
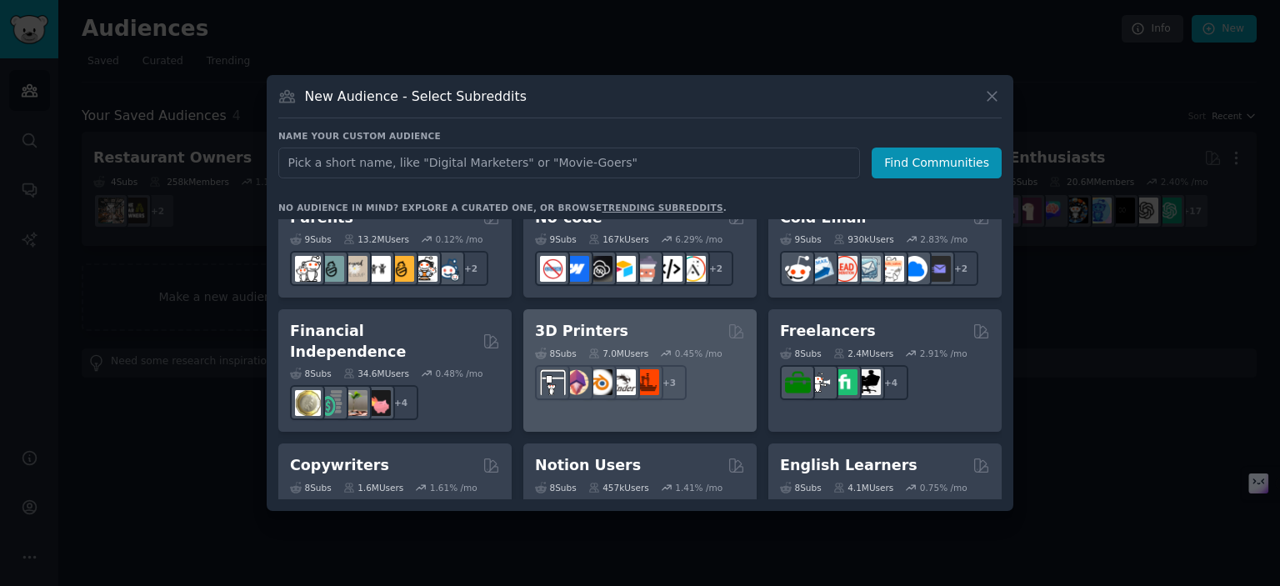
scroll to position [821, 0]
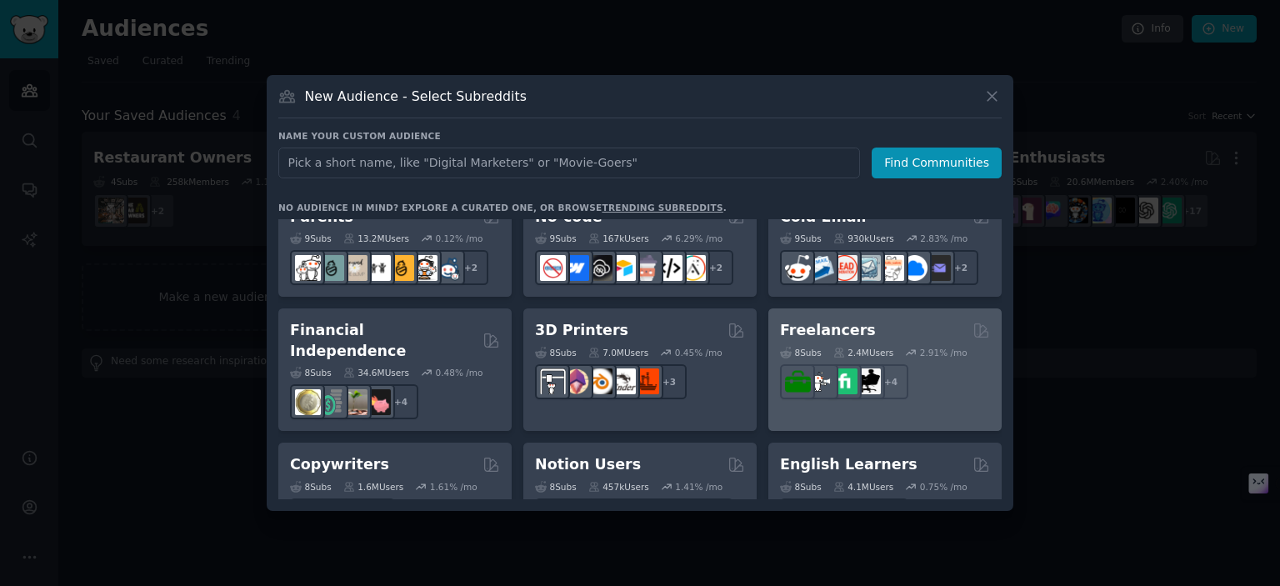
click at [843, 361] on div "8 Sub s 2.4M Users 2.91 % /mo + 4" at bounding box center [885, 370] width 210 height 58
